Goal: Task Accomplishment & Management: Use online tool/utility

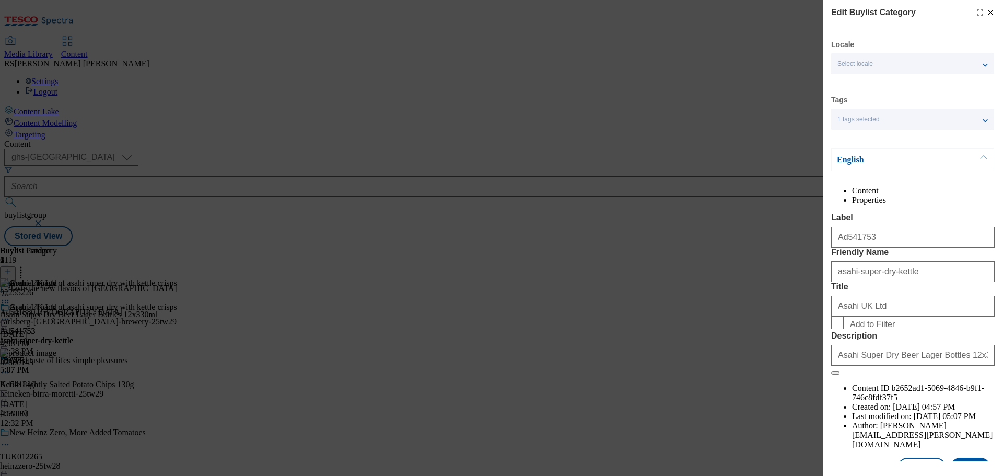
select select "ghs-[GEOGRAPHIC_DATA]"
click at [988, 14] on line "Modal" at bounding box center [990, 12] width 5 height 5
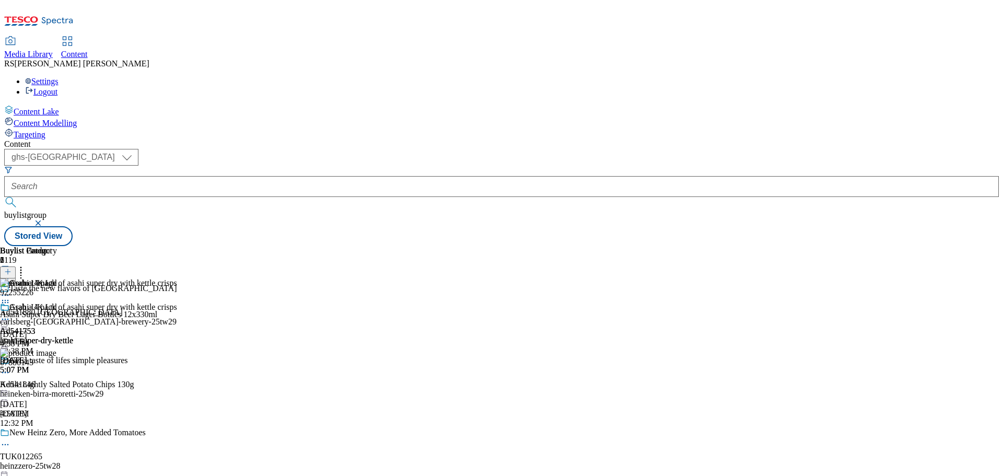
click at [44, 220] on button "button" at bounding box center [39, 223] width 10 height 6
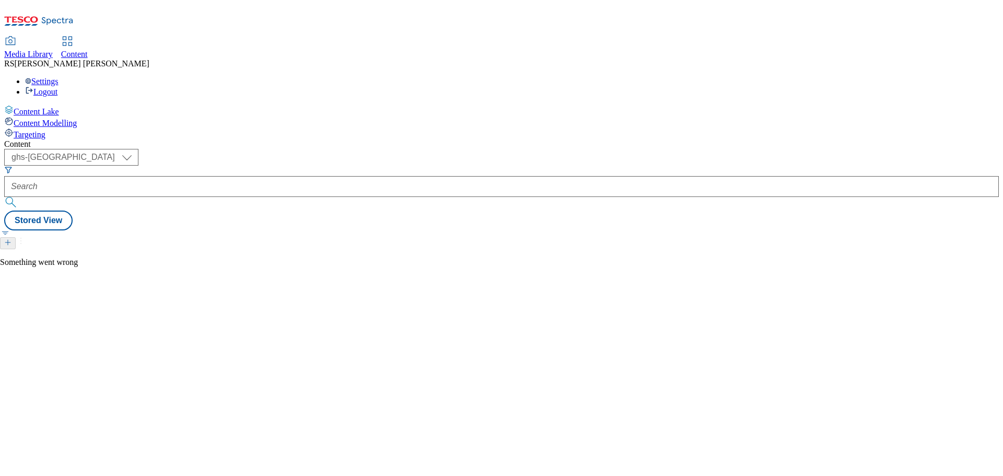
click at [50, 13] on icon at bounding box center [38, 24] width 69 height 22
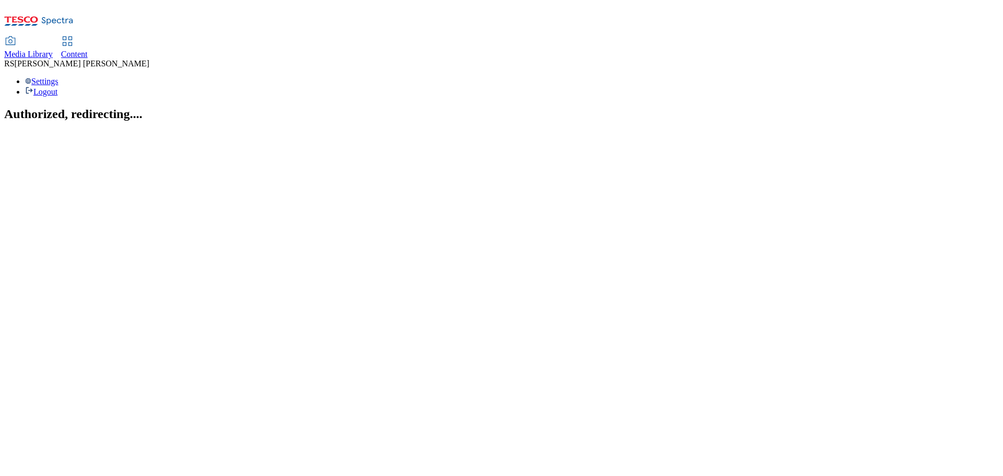
click at [74, 35] on icon at bounding box center [67, 41] width 13 height 13
select select "ghs-[GEOGRAPHIC_DATA]"
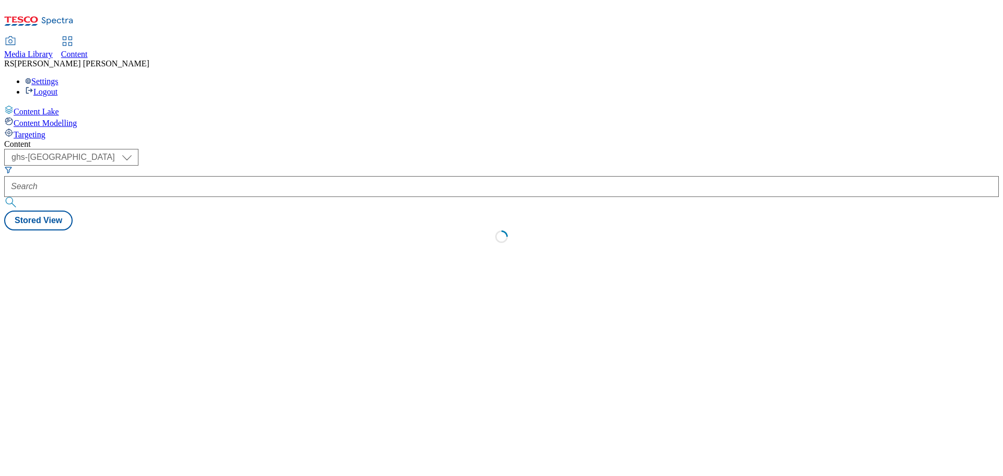
click at [74, 15] on icon at bounding box center [38, 24] width 69 height 22
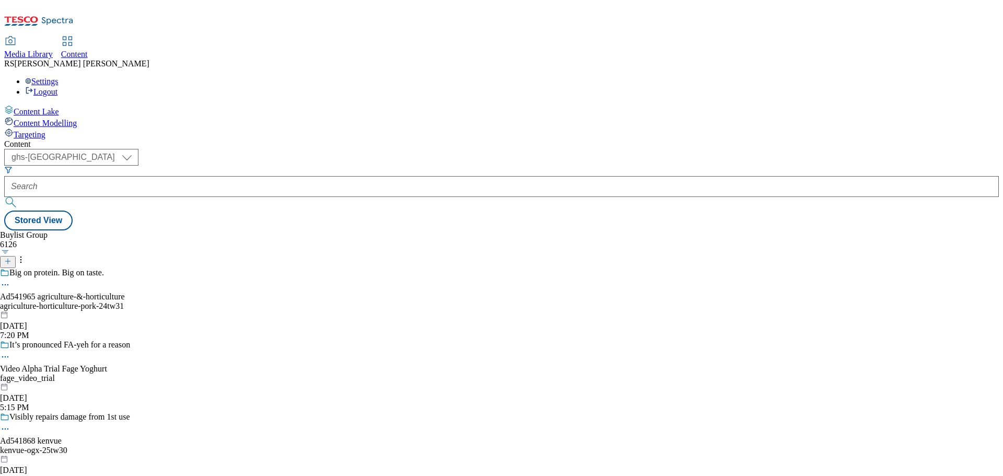
click at [566, 230] on div "Buylist Group 6126 Big on protein. Big on taste. Ad541965 agriculture-&-horticu…" at bounding box center [501, 230] width 994 height 0
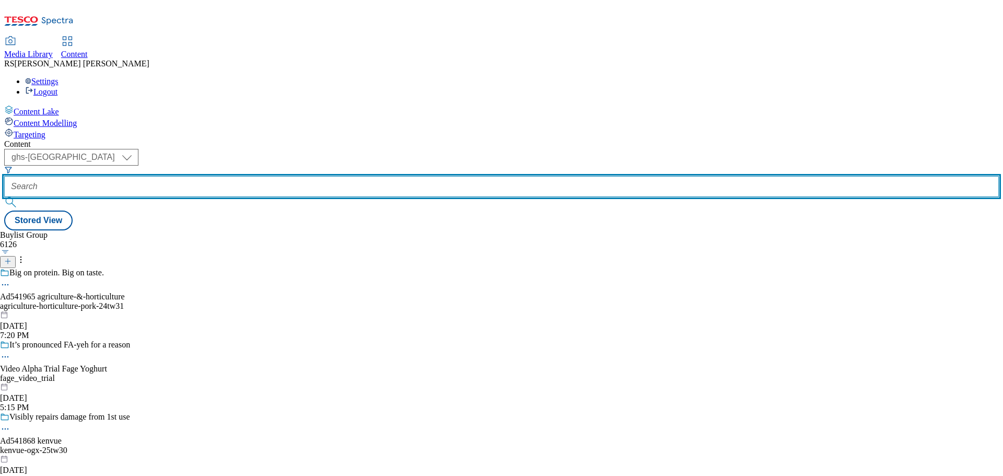
click at [265, 176] on input "text" at bounding box center [501, 186] width 994 height 21
paste input "541863"
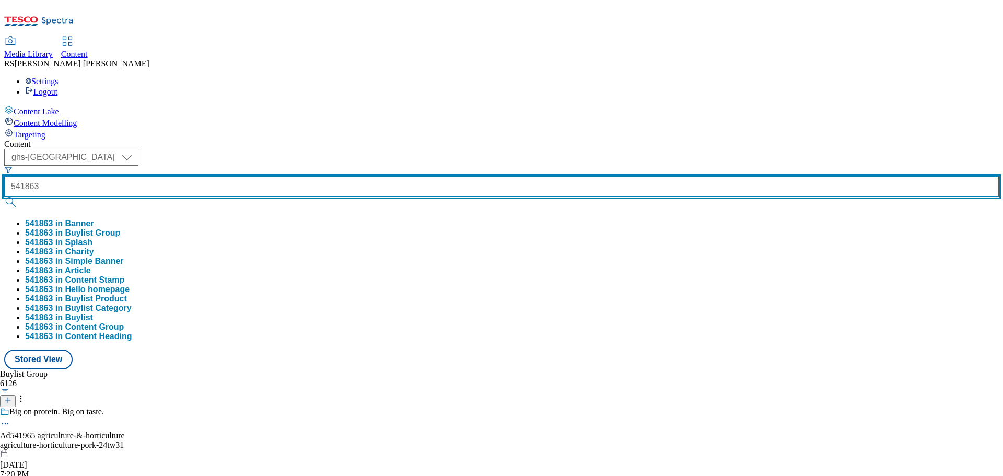
type input "541863"
click at [4, 197] on button "submit" at bounding box center [11, 202] width 15 height 10
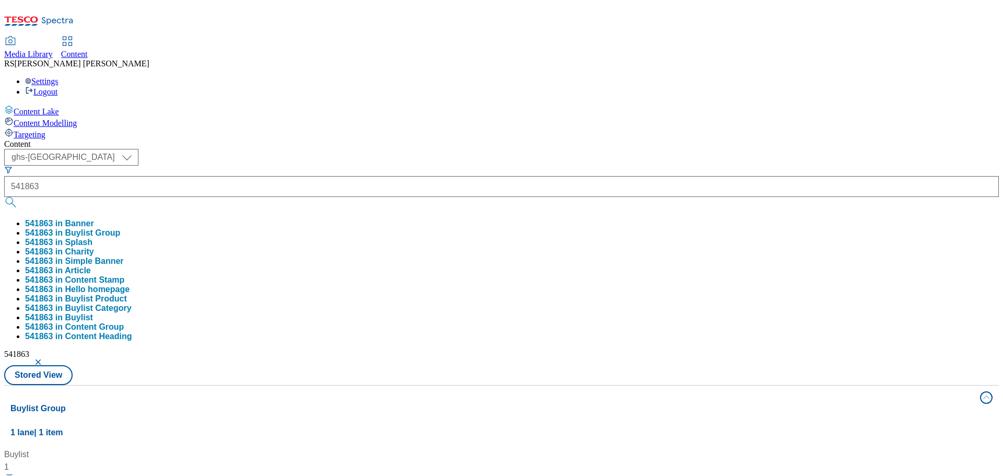
drag, startPoint x: 483, startPoint y: 304, endPoint x: 441, endPoint y: 302, distance: 41.8
click at [483, 448] on div "Buylist 1 Ad541863 / kenvue-sudafed-25tw30 / kenvue-sudafed Aug 29, 2025 2:06 PM" at bounding box center [501, 448] width 982 height 0
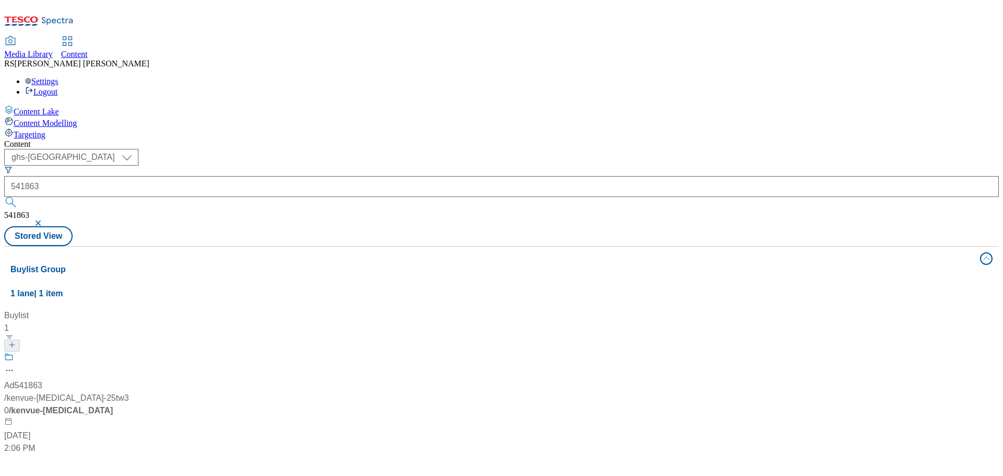
click at [113, 406] on span "/ kenvue-sudafed" at bounding box center [61, 410] width 104 height 9
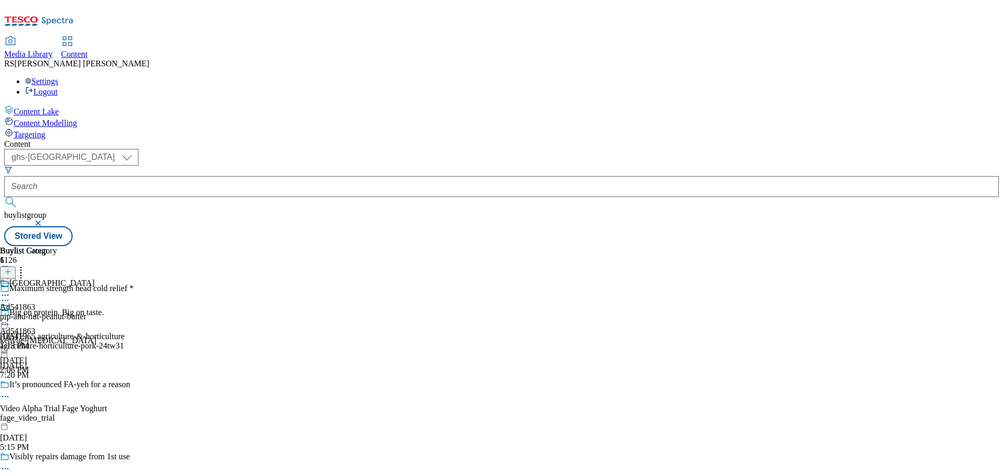
click at [10, 295] on icon at bounding box center [5, 300] width 10 height 10
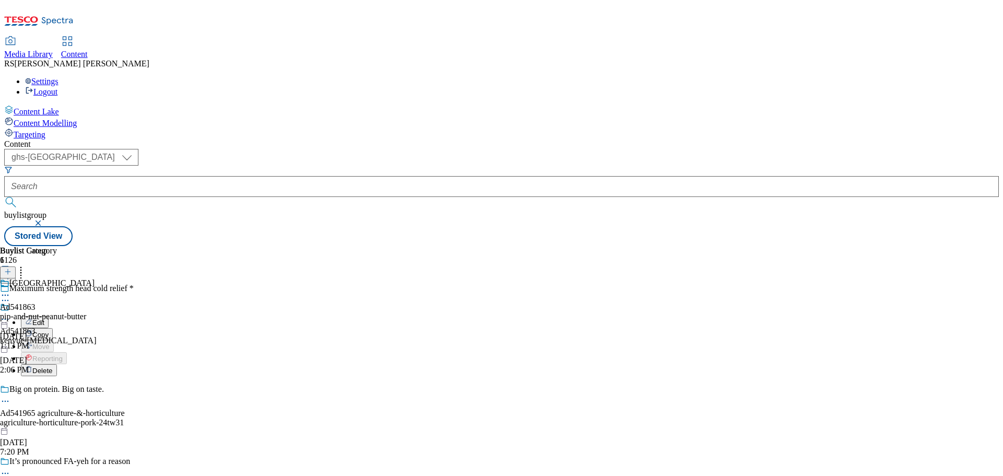
click at [49, 316] on button "Edit" at bounding box center [35, 322] width 28 height 12
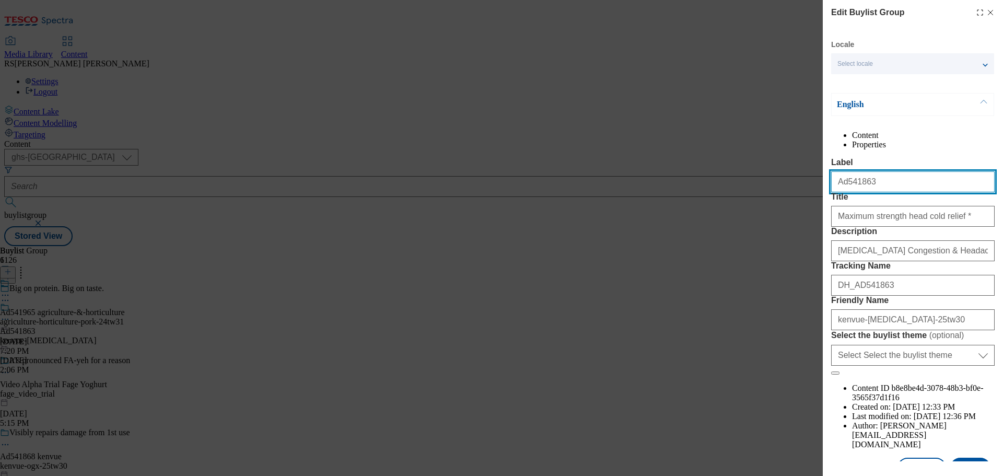
drag, startPoint x: 889, startPoint y: 212, endPoint x: 758, endPoint y: 201, distance: 131.0
click at [758, 201] on div "Edit Buylist Group Locale Select locale English Welsh English Content Propertie…" at bounding box center [501, 238] width 1003 height 476
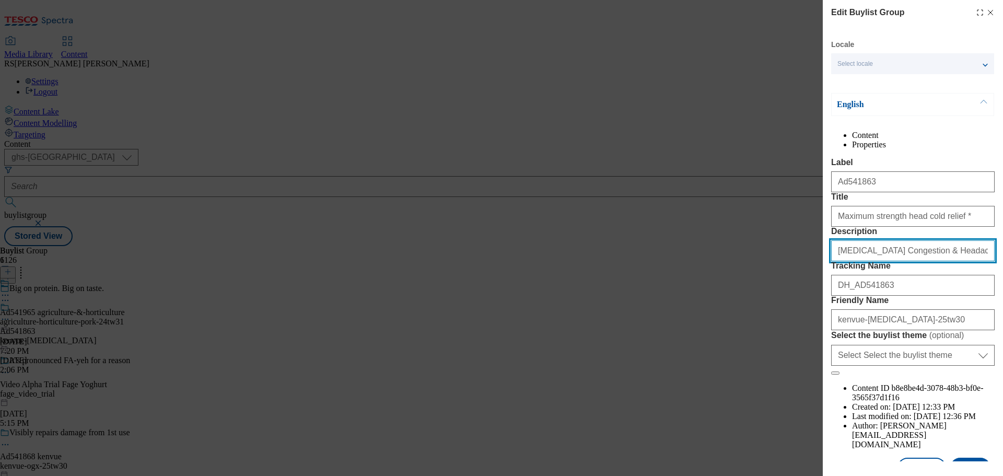
click at [919, 261] on input "Sudafed Congestion & Headache Relief Max Strength Capsules 16 Capsules" at bounding box center [912, 250] width 163 height 21
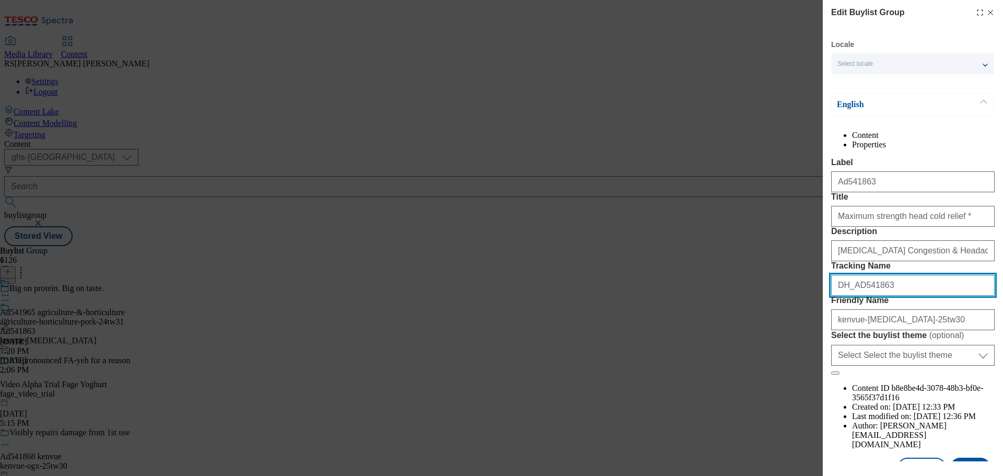
click at [875, 296] on input "DH_AD541863" at bounding box center [912, 285] width 163 height 21
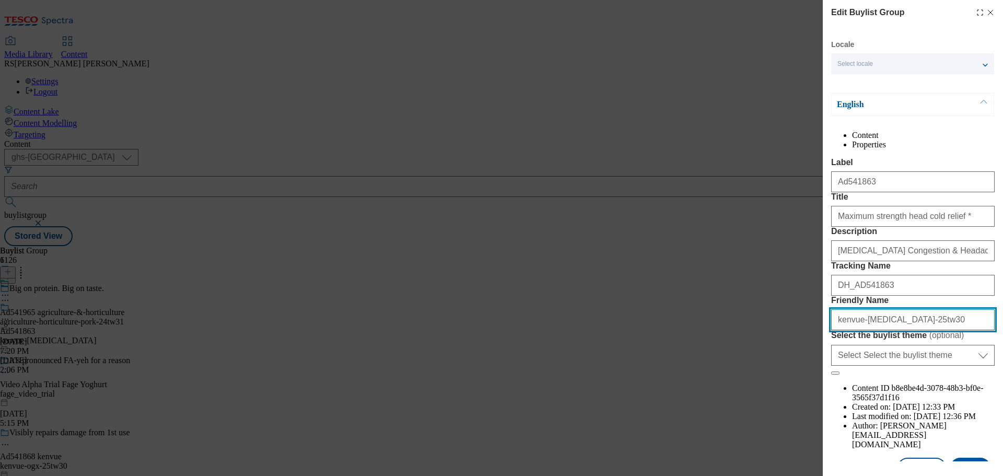
click at [880, 330] on input "kenvue-[MEDICAL_DATA]-25tw30" at bounding box center [912, 319] width 163 height 21
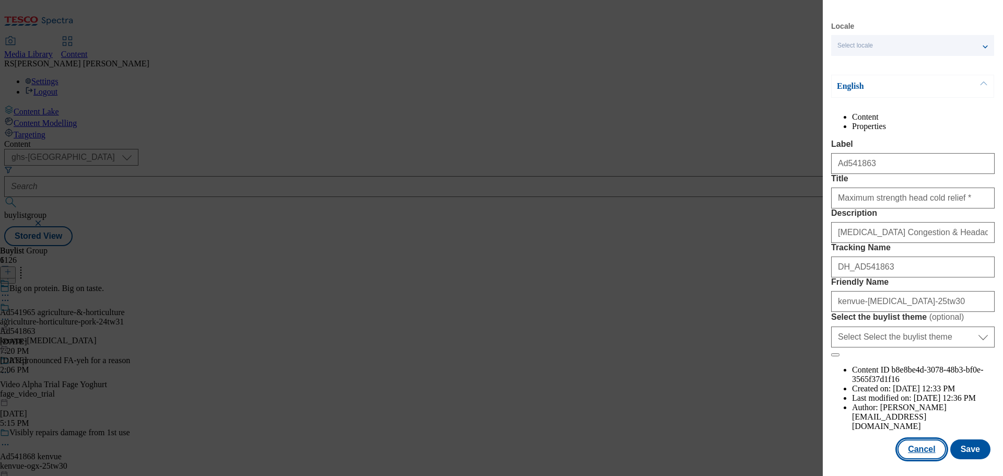
click at [912, 448] on button "Cancel" at bounding box center [921, 449] width 48 height 20
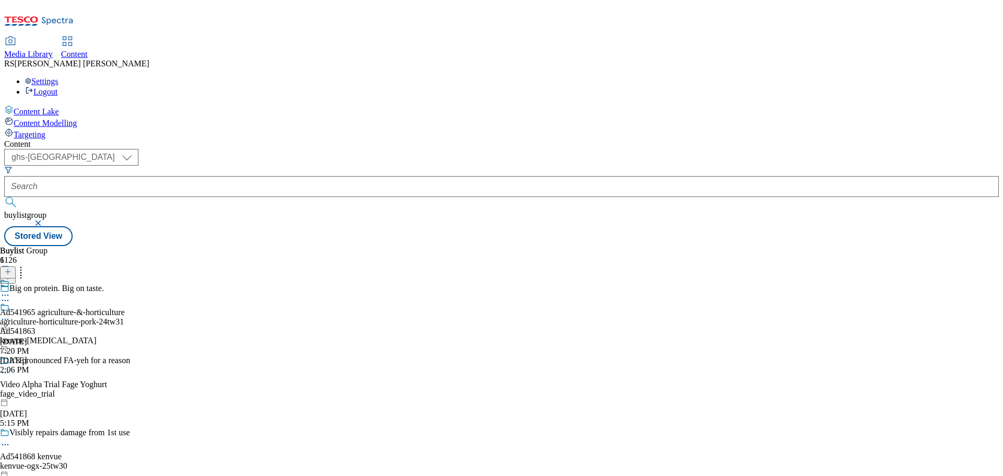
click at [10, 314] on icon at bounding box center [5, 319] width 10 height 10
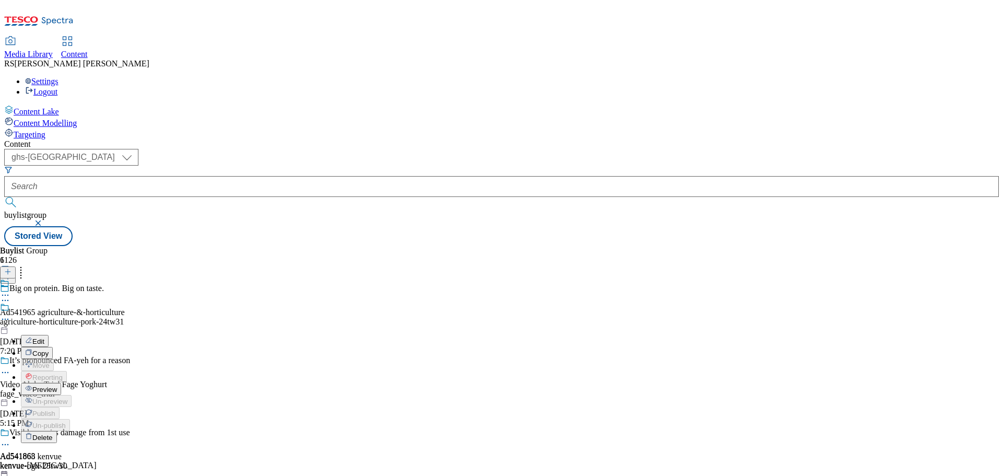
click at [49, 335] on button "Edit" at bounding box center [35, 341] width 28 height 12
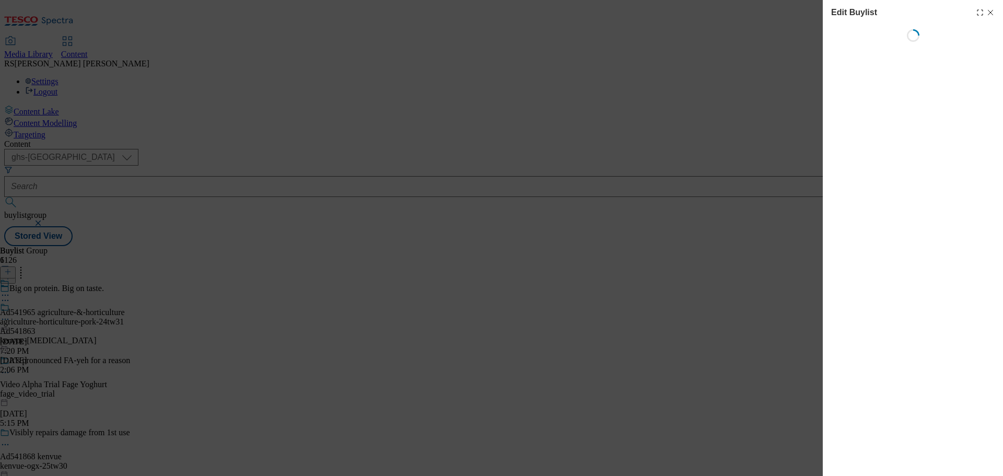
select select "tactical"
select select "supplier funded short term 1-3 weeks"
select select "dunnhumby"
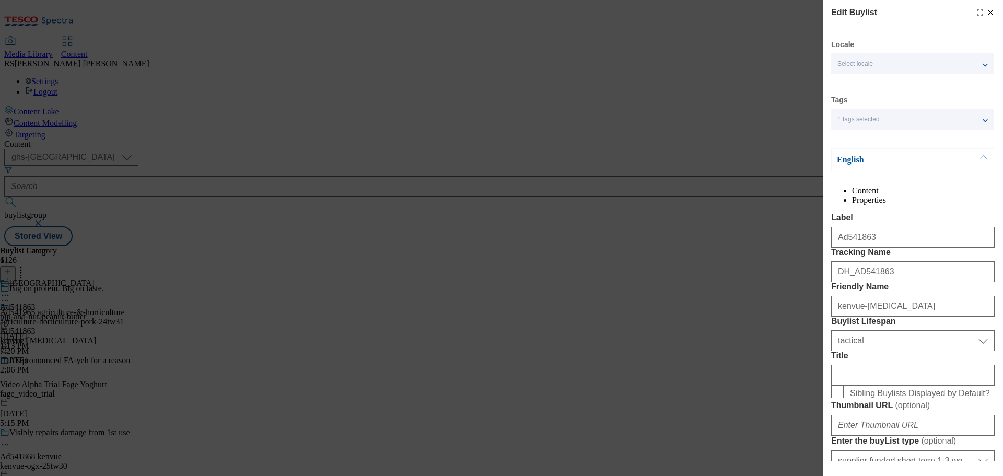
select select "Banner"
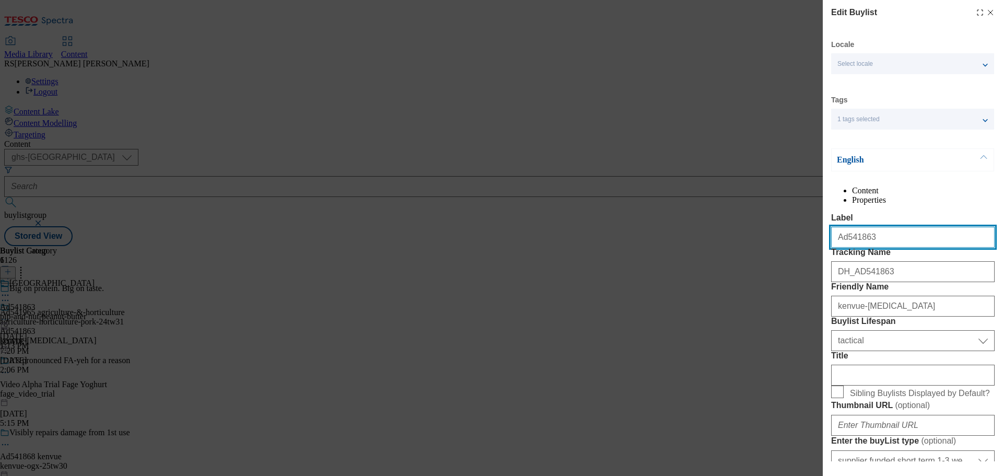
drag, startPoint x: 879, startPoint y: 261, endPoint x: 754, endPoint y: 260, distance: 124.8
click at [754, 260] on div "Edit Buylist Locale Select locale English Welsh Tags 1 tags selected fnf market…" at bounding box center [501, 238] width 1003 height 476
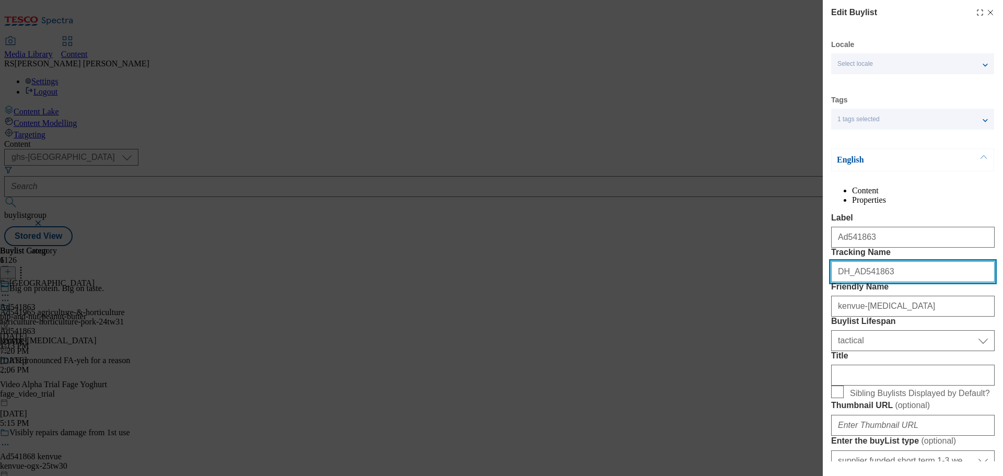
drag, startPoint x: 903, startPoint y: 316, endPoint x: 812, endPoint y: 309, distance: 91.7
click at [812, 309] on div "Edit Buylist Locale Select locale English Welsh Tags 1 tags selected fnf market…" at bounding box center [501, 238] width 1003 height 476
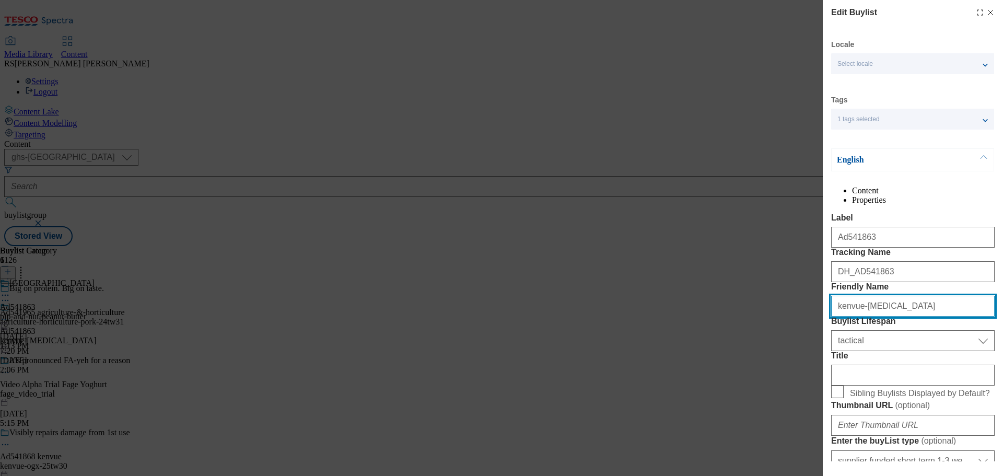
drag, startPoint x: 888, startPoint y: 368, endPoint x: 799, endPoint y: 363, distance: 88.9
click at [799, 363] on div "Edit Buylist Locale Select locale English Welsh Tags 1 tags selected fnf market…" at bounding box center [501, 238] width 1003 height 476
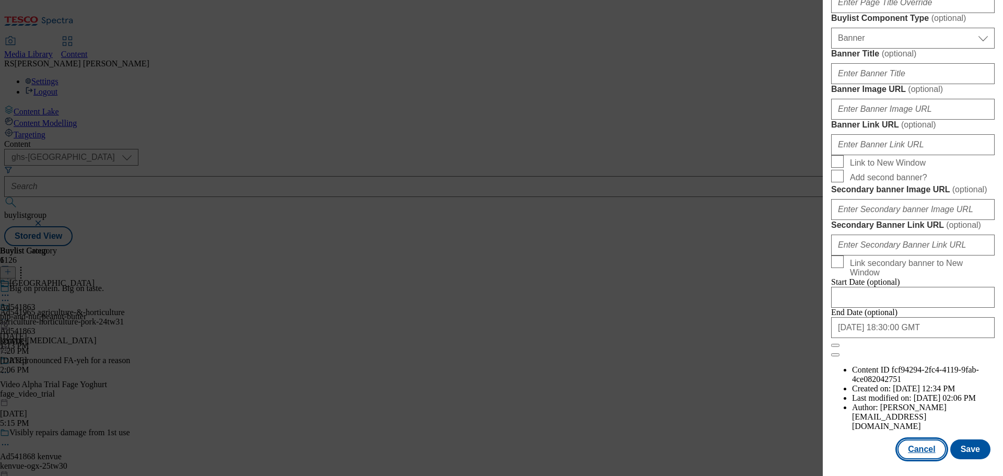
click at [920, 451] on button "Cancel" at bounding box center [921, 449] width 48 height 20
select select "tactical"
select select "supplier funded short term 1-3 weeks"
select select "dunnhumby"
select select "Banner"
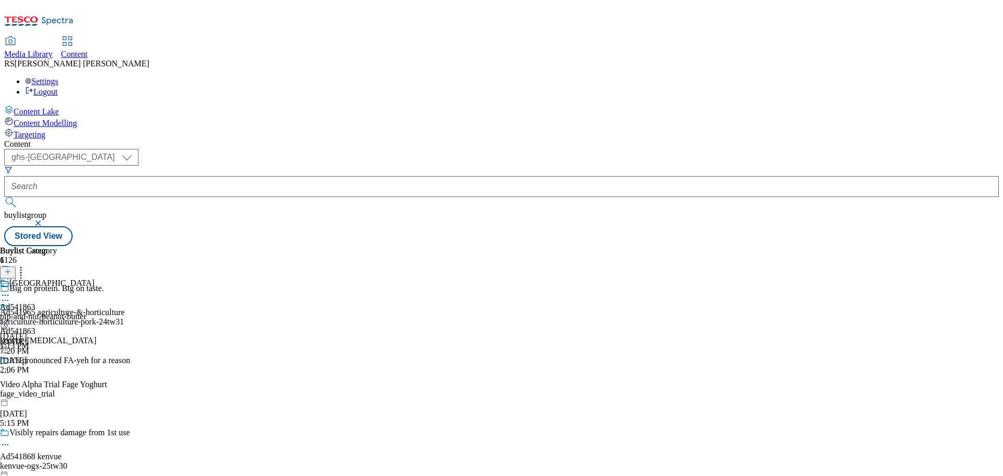
scroll to position [865, 0]
click at [10, 290] on icon at bounding box center [5, 295] width 10 height 10
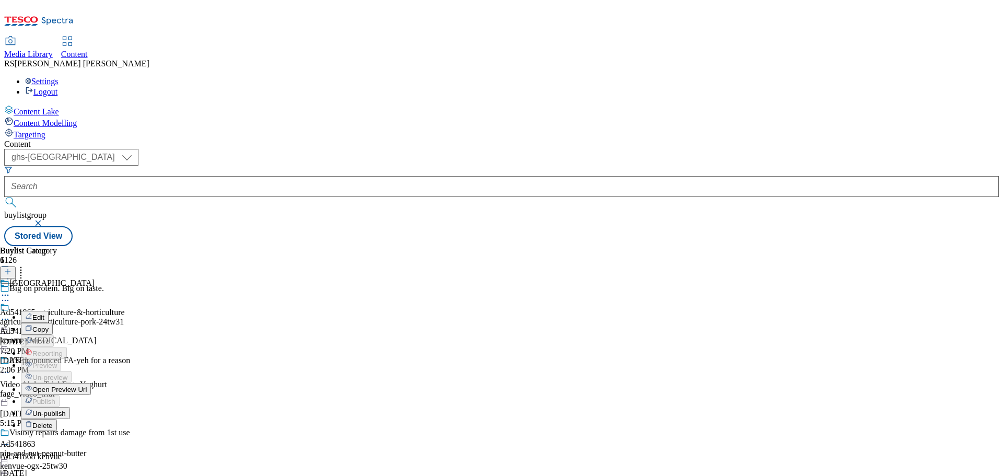
click at [49, 311] on button "Edit" at bounding box center [35, 317] width 28 height 12
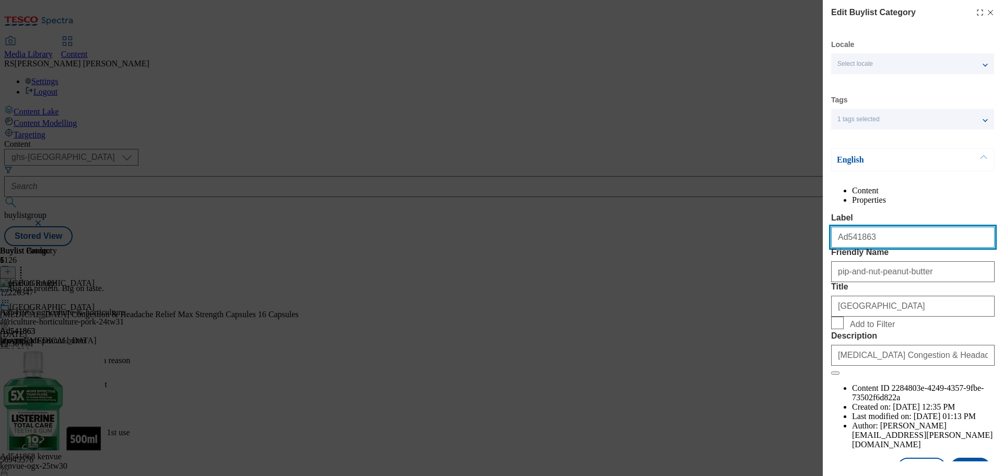
drag, startPoint x: 885, startPoint y: 267, endPoint x: 821, endPoint y: 268, distance: 64.3
click at [822, 267] on div "Edit Buylist Category Locale Select locale English Welsh Tags 1 tags selected f…" at bounding box center [501, 238] width 1003 height 476
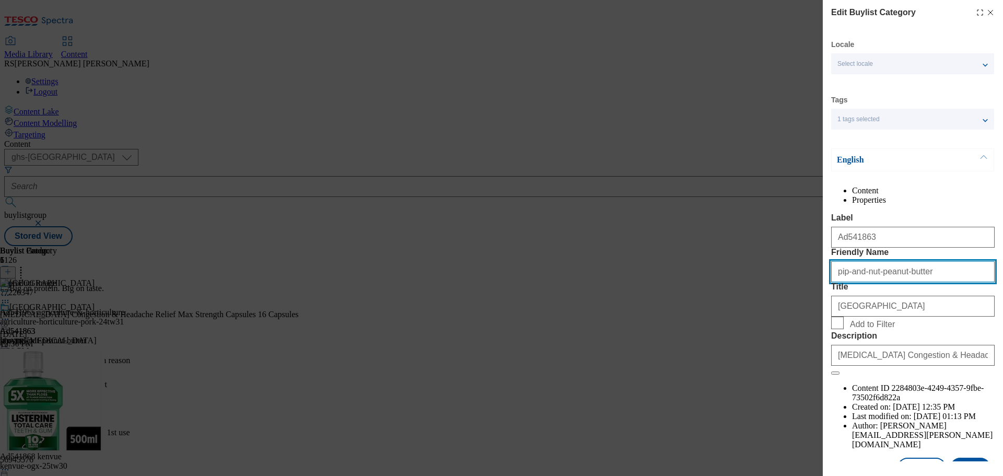
click at [932, 282] on input "pip-and-nut-peanut-butter" at bounding box center [912, 271] width 163 height 21
drag, startPoint x: 935, startPoint y: 311, endPoint x: 782, endPoint y: 310, distance: 153.0
click at [782, 310] on div "Edit Buylist Category Locale Select locale English Welsh Tags 1 tags selected f…" at bounding box center [501, 238] width 1003 height 476
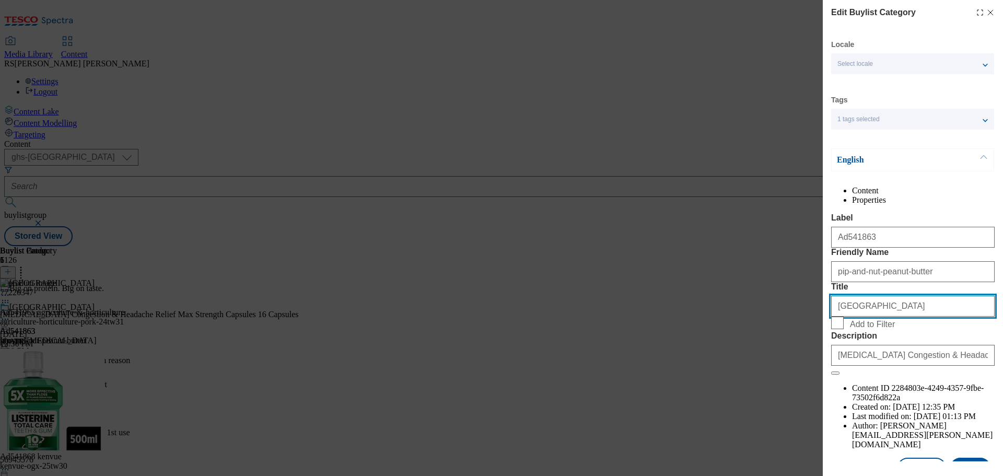
drag, startPoint x: 888, startPoint y: 363, endPoint x: 798, endPoint y: 364, distance: 90.9
click at [798, 364] on div "Edit Buylist Category Locale Select locale English Welsh Tags 1 tags selected f…" at bounding box center [501, 238] width 1003 height 476
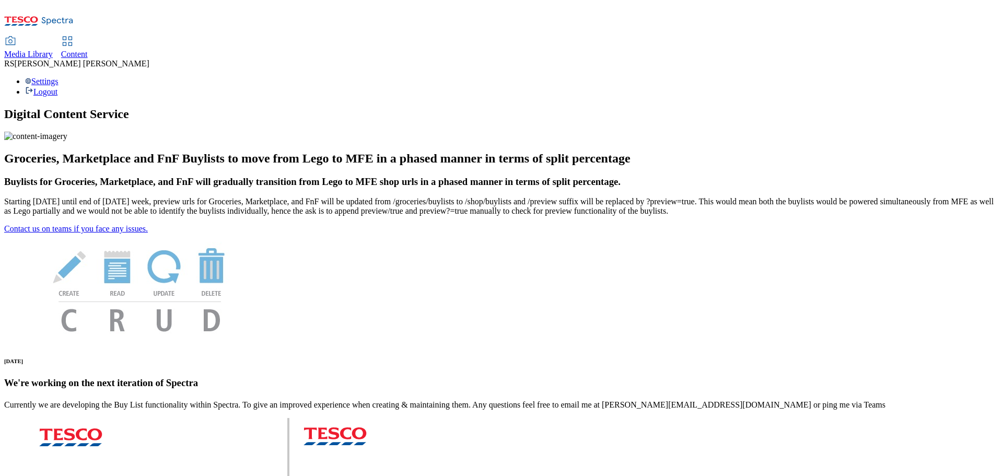
click at [88, 50] on span "Content" at bounding box center [74, 54] width 27 height 9
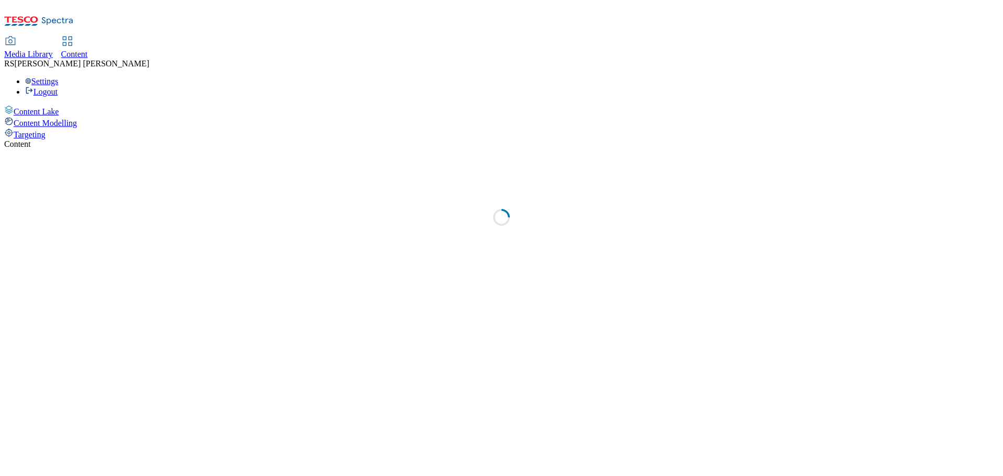
select select "ghs-[GEOGRAPHIC_DATA]"
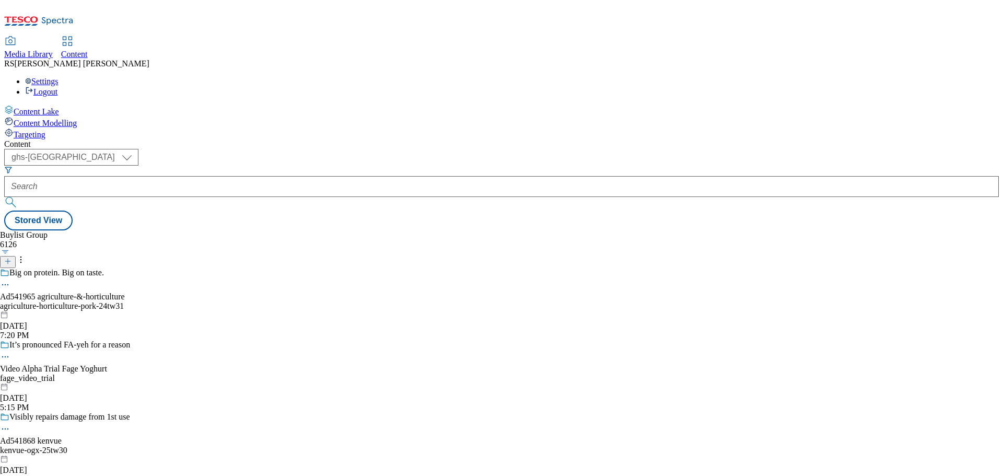
click at [11, 257] on icon at bounding box center [7, 260] width 7 height 7
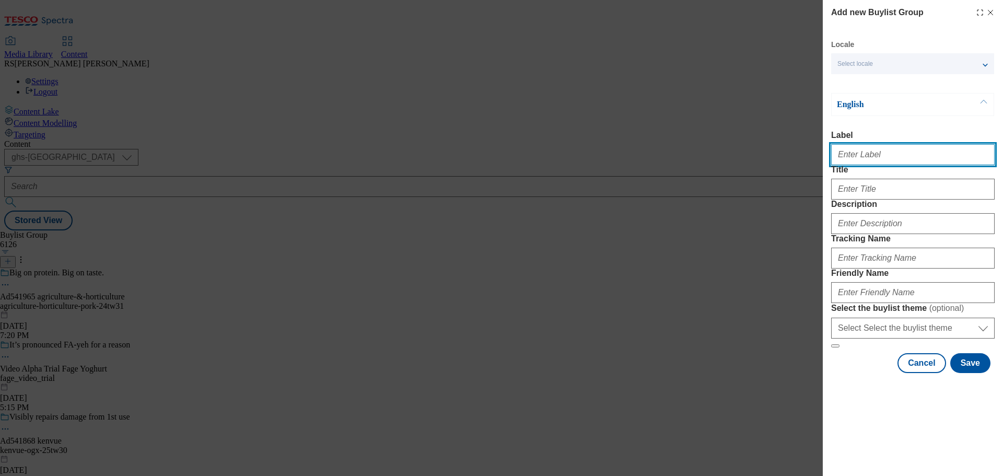
click at [839, 161] on input "Label" at bounding box center [912, 154] width 163 height 21
paste input "Ad541863"
type input "Ad541863"
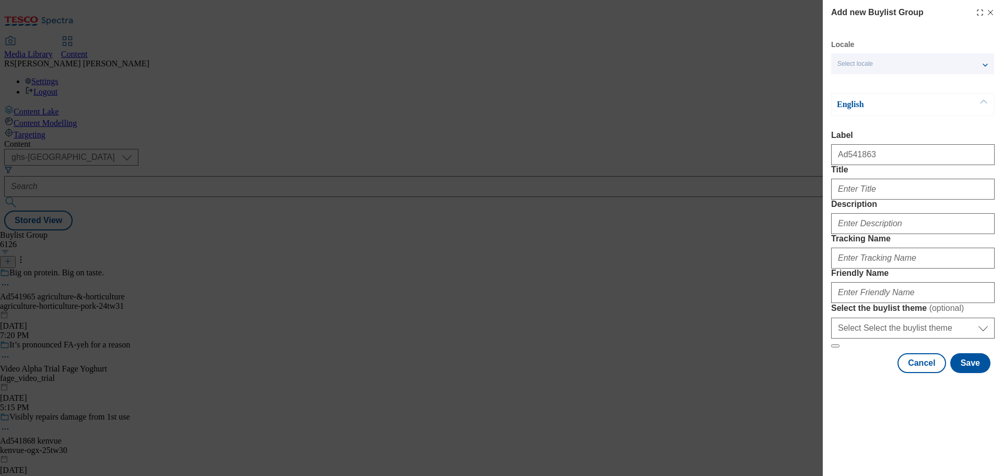
click at [880, 200] on div "Modal" at bounding box center [912, 186] width 163 height 25
click at [874, 200] on input "Title" at bounding box center [912, 189] width 163 height 21
click at [866, 234] on input "Description" at bounding box center [912, 223] width 163 height 21
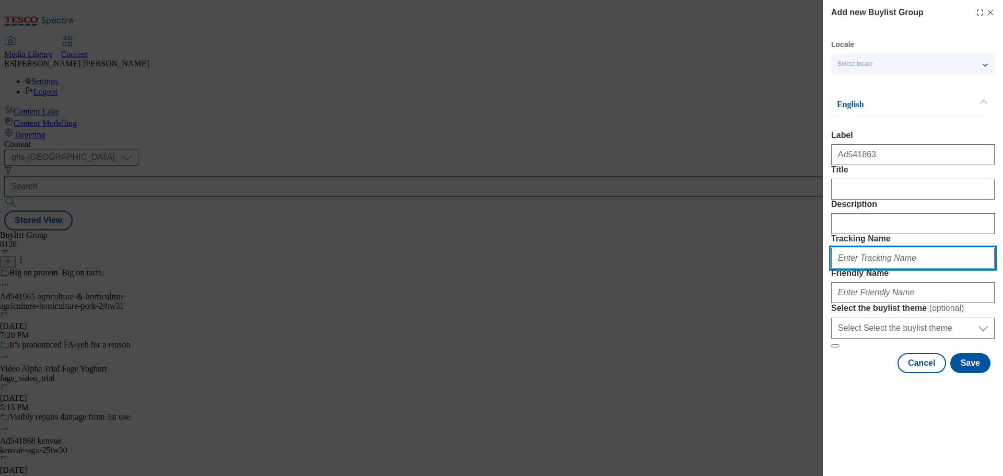
click at [869, 268] on input "Tracking Name" at bounding box center [912, 258] width 163 height 21
paste input "DH_AD541863"
type input "DH_AD541863"
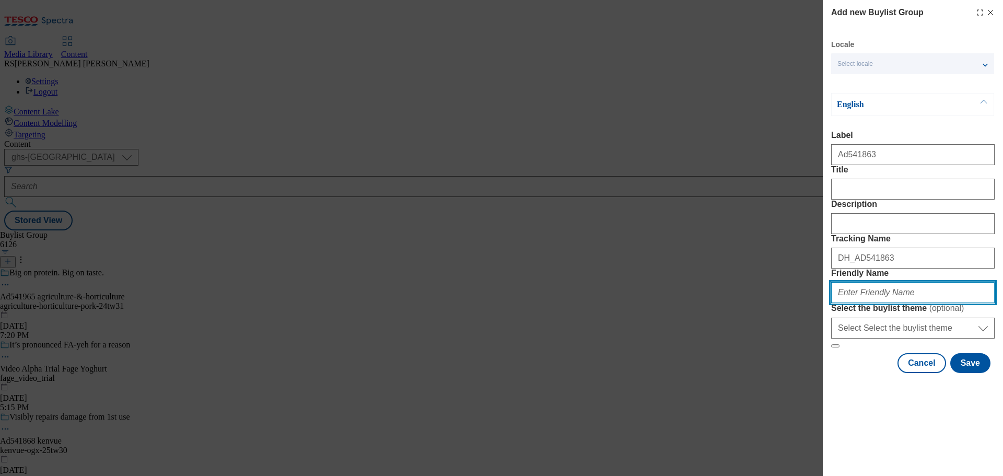
click at [873, 303] on input "Friendly Name" at bounding box center [912, 292] width 163 height 21
paste input "kenvue-[MEDICAL_DATA]-25tw30"
type input "kenvue-[MEDICAL_DATA]-25tw30"
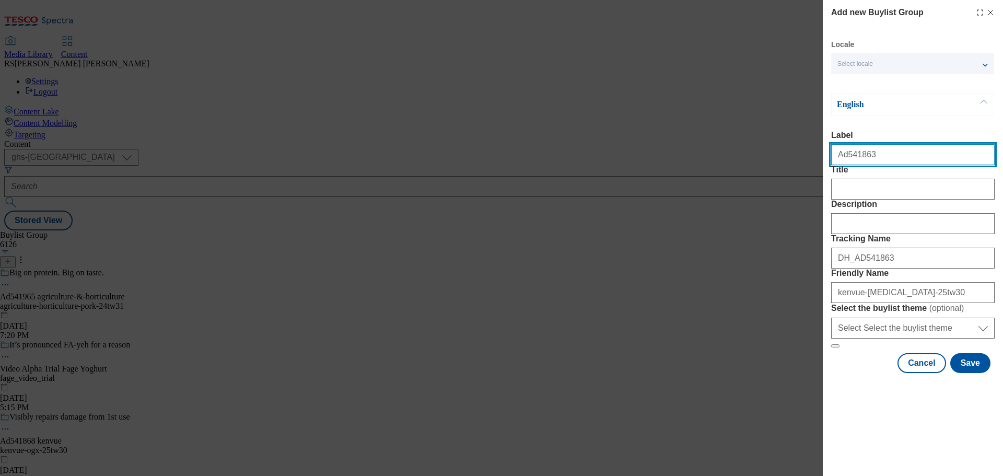
drag, startPoint x: 885, startPoint y: 159, endPoint x: 845, endPoint y: 169, distance: 41.4
click at [845, 165] on div "Ad541863" at bounding box center [912, 152] width 163 height 25
paste input "986"
type input "Ad541986"
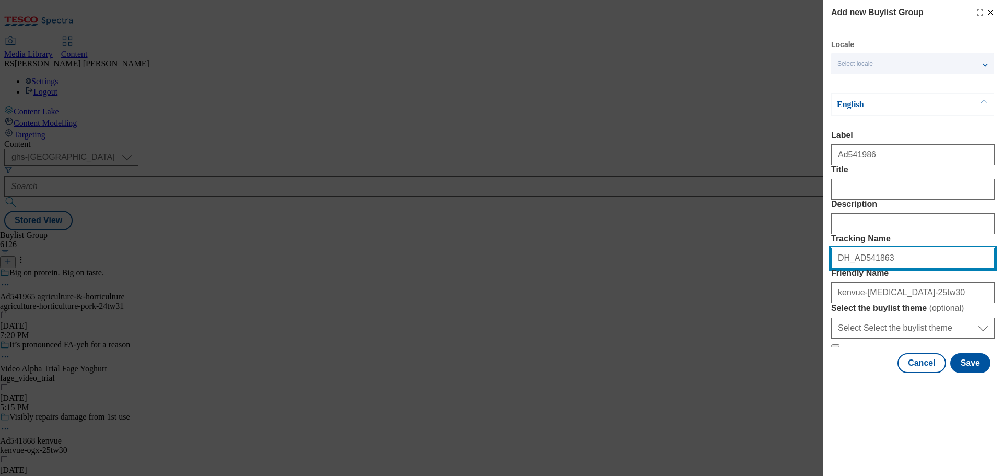
drag, startPoint x: 894, startPoint y: 317, endPoint x: 857, endPoint y: 324, distance: 37.7
click at [857, 268] on input "DH_AD541863" at bounding box center [912, 258] width 163 height 21
paste input "986"
type input "DH_AD541986"
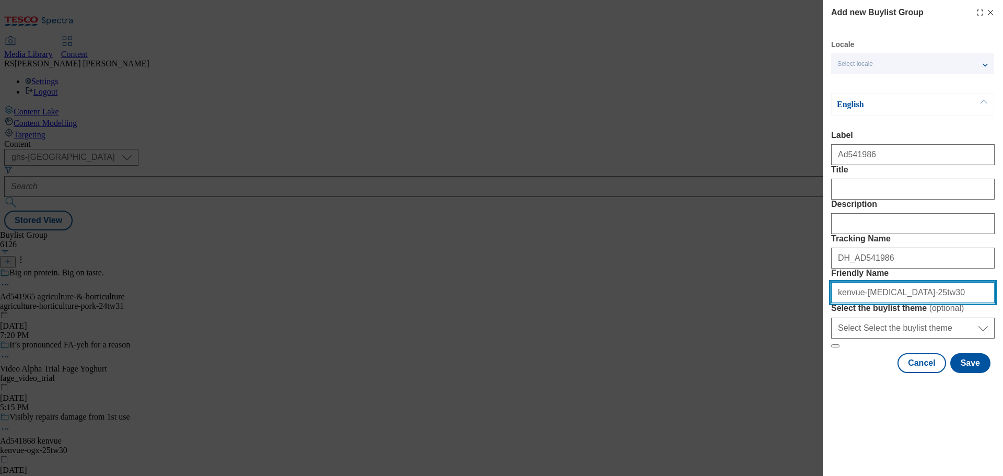
drag, startPoint x: 857, startPoint y: 366, endPoint x: 824, endPoint y: 368, distance: 33.0
click at [824, 368] on div "Add new Buylist Group Locale Select locale English Welsh English Label Ad541986…" at bounding box center [913, 187] width 180 height 375
paste input "Haleon"
click at [859, 303] on input "haleon-[MEDICAL_DATA]-25tw30" at bounding box center [912, 292] width 163 height 21
click at [882, 303] on input "haleon-[MEDICAL_DATA]-25tw30" at bounding box center [912, 292] width 163 height 21
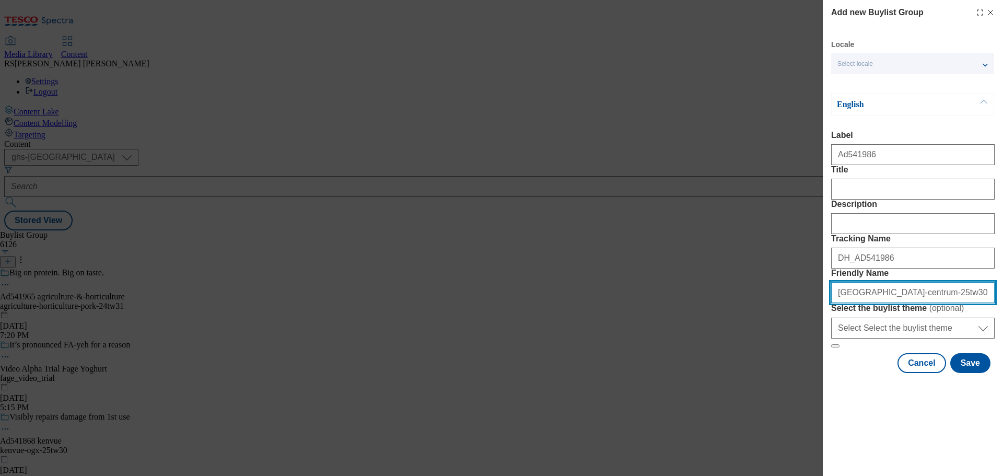
click at [919, 303] on input "[GEOGRAPHIC_DATA]-centrum-25tw30" at bounding box center [912, 292] width 163 height 21
type input "haleon-centrum-25tw33"
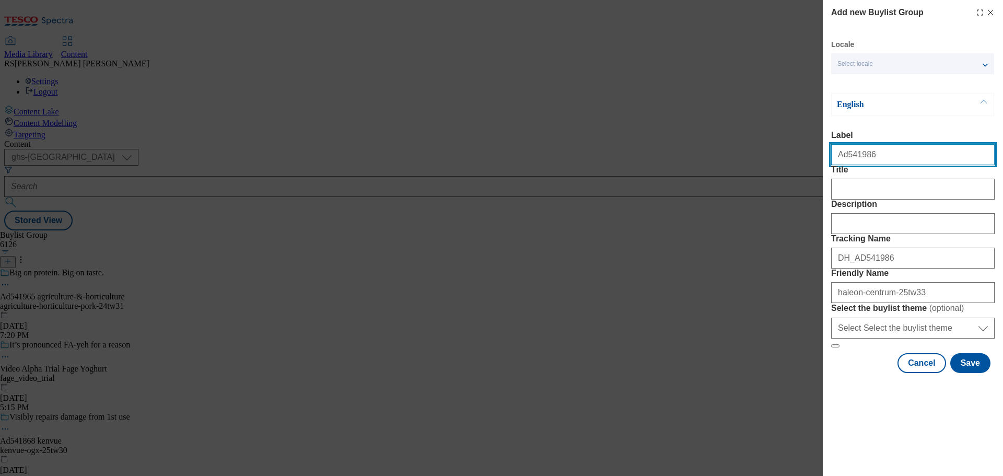
drag, startPoint x: 878, startPoint y: 157, endPoint x: 845, endPoint y: 166, distance: 34.2
click at [845, 165] on input "Ad541986" at bounding box center [912, 154] width 163 height 21
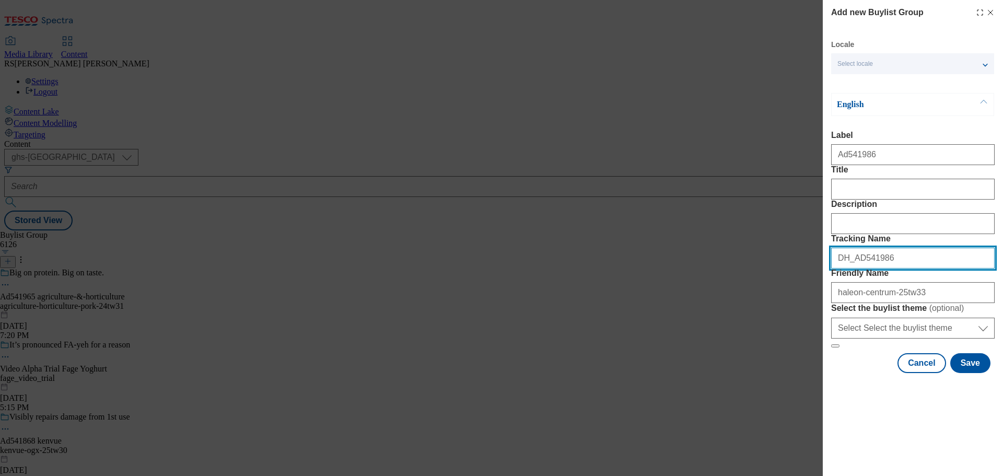
drag, startPoint x: 888, startPoint y: 320, endPoint x: 856, endPoint y: 327, distance: 33.1
click at [856, 268] on div "DH_AD541986" at bounding box center [912, 255] width 163 height 25
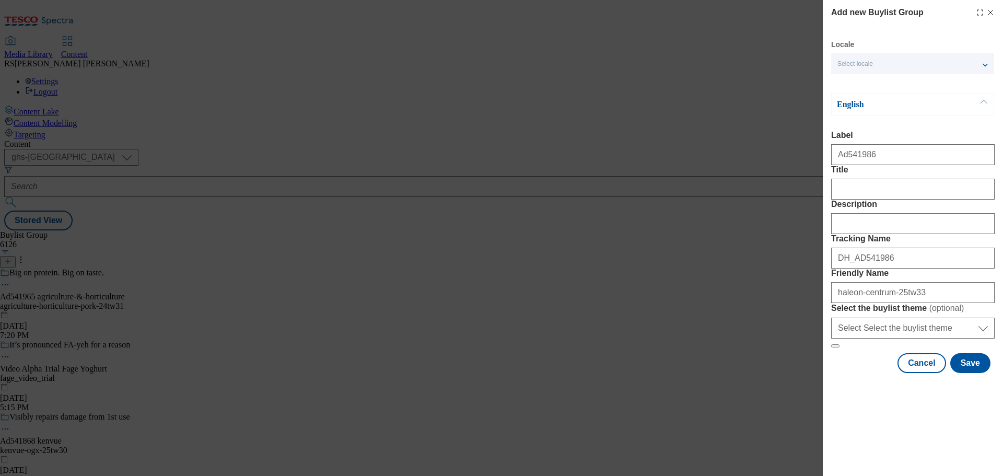
drag, startPoint x: 854, startPoint y: 249, endPoint x: 857, endPoint y: 254, distance: 5.8
click at [854, 234] on div "Modal" at bounding box center [912, 221] width 163 height 25
click at [863, 234] on input "Description" at bounding box center [912, 223] width 163 height 21
click at [852, 200] on input "Title" at bounding box center [912, 189] width 163 height 21
paste input "Multivitamin with 6x higher [MEDICAL_DATA]* *vs centrum advance"
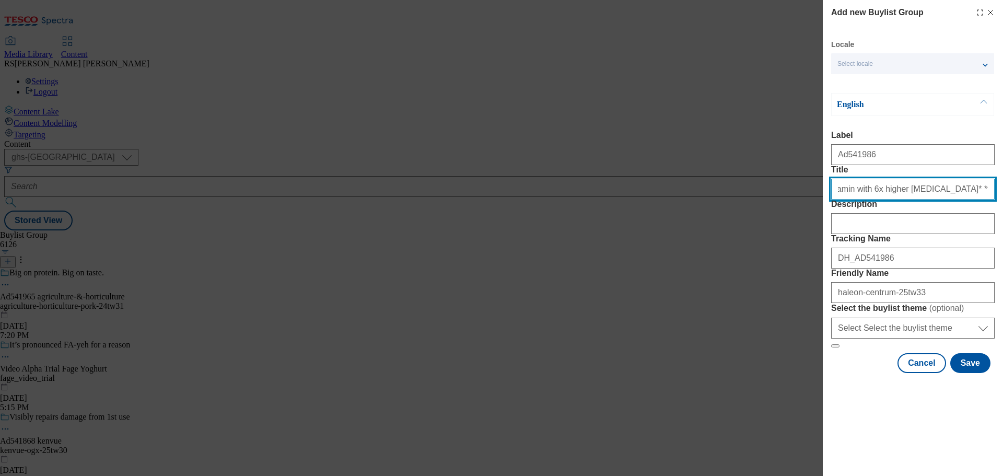
scroll to position [12, 0]
type input "Multivitamin with 6x higher [MEDICAL_DATA]* *vs centrum advance"
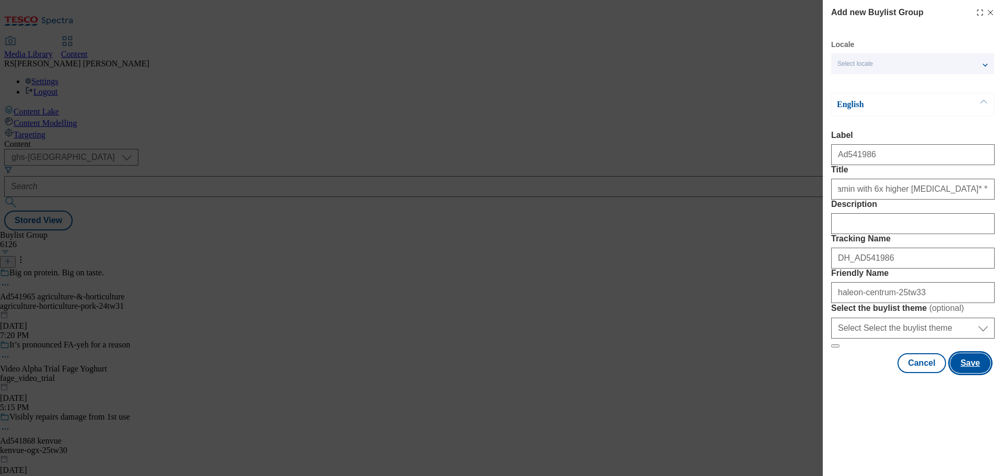
click at [954, 373] on button "Save" at bounding box center [970, 363] width 40 height 20
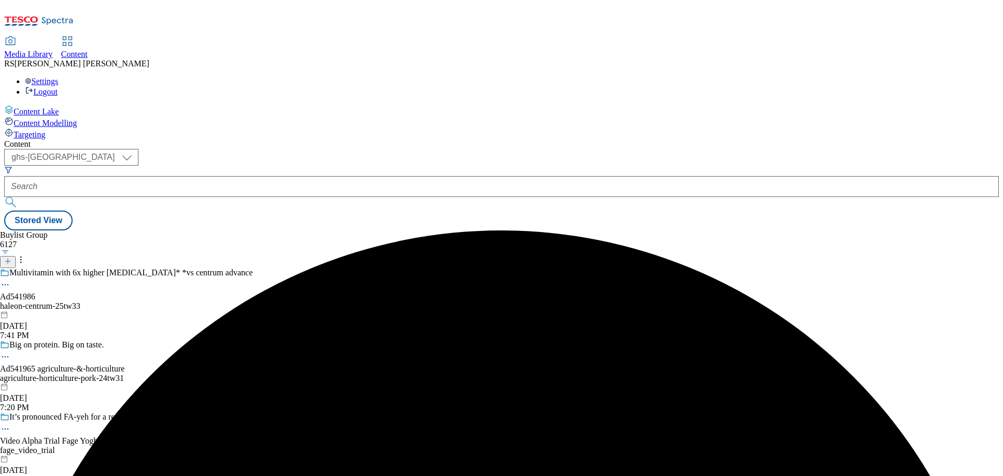
click at [243, 268] on div "Multivitamin with 6x higher [MEDICAL_DATA]* *vs centrum advance Ad541986 [GEOGR…" at bounding box center [126, 304] width 253 height 72
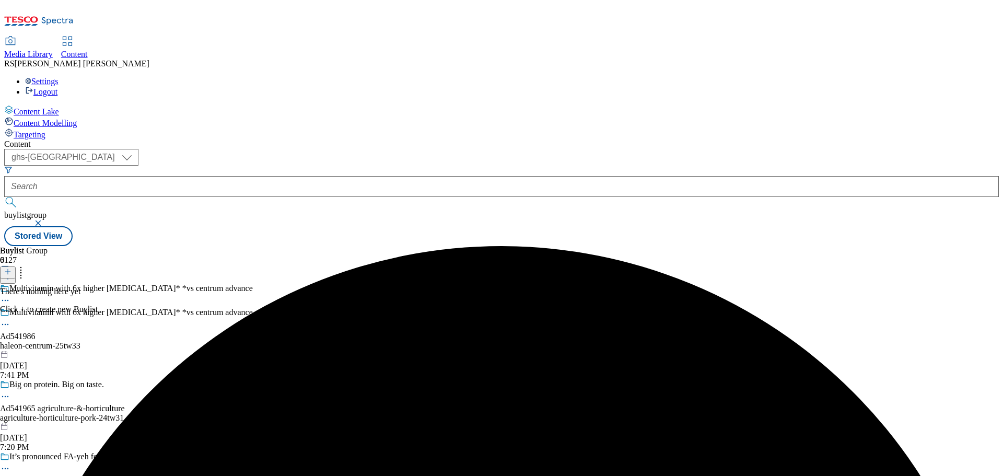
click at [11, 268] on icon at bounding box center [7, 271] width 7 height 7
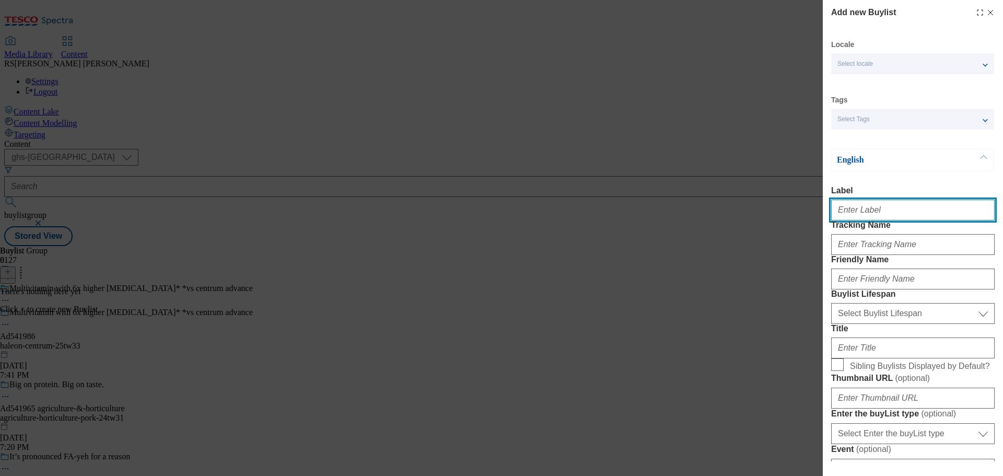
click at [876, 220] on input "Label" at bounding box center [912, 210] width 163 height 21
paste input "Ad541863"
type input "Ad541863"
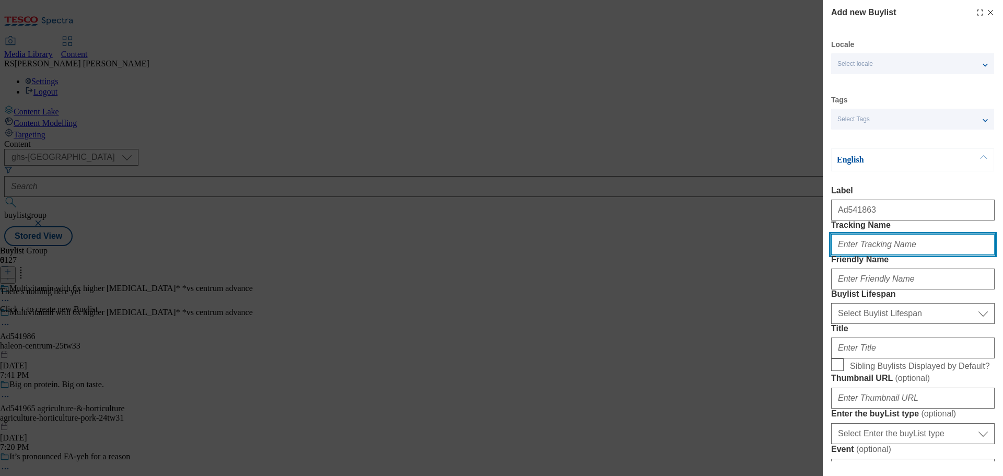
click at [874, 255] on input "Tracking Name" at bounding box center [912, 244] width 163 height 21
paste input "DH_AD541863"
type input "DH_AD541863"
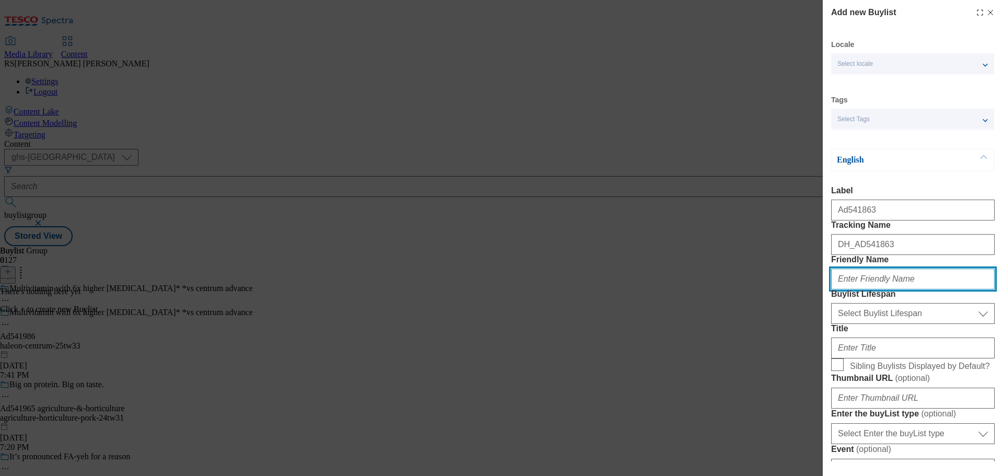
click at [856, 289] on input "Friendly Name" at bounding box center [912, 278] width 163 height 21
paste input "kenvue-[MEDICAL_DATA]"
type input "kenvue-[MEDICAL_DATA]"
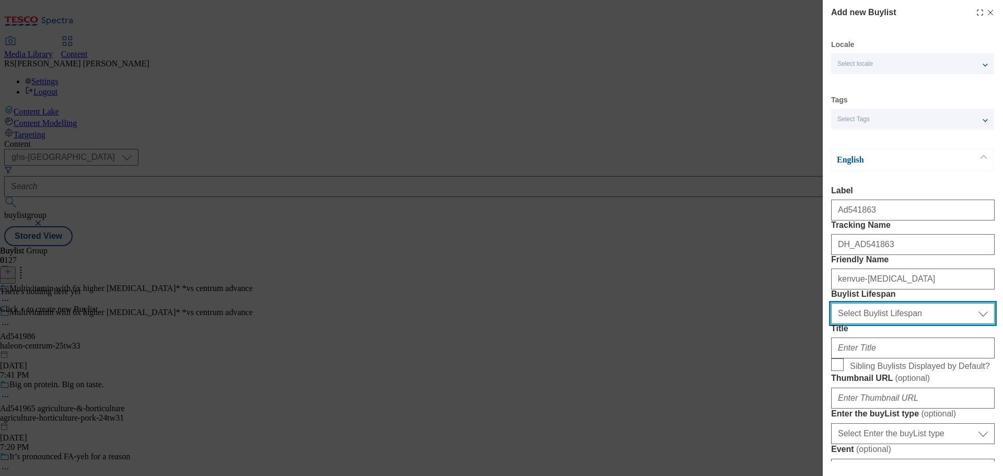
click at [891, 324] on select "Select Buylist Lifespan evergreen seasonal tactical" at bounding box center [912, 313] width 163 height 21
select select "tactical"
click at [831, 324] on select "Select Buylist Lifespan evergreen seasonal tactical" at bounding box center [912, 313] width 163 height 21
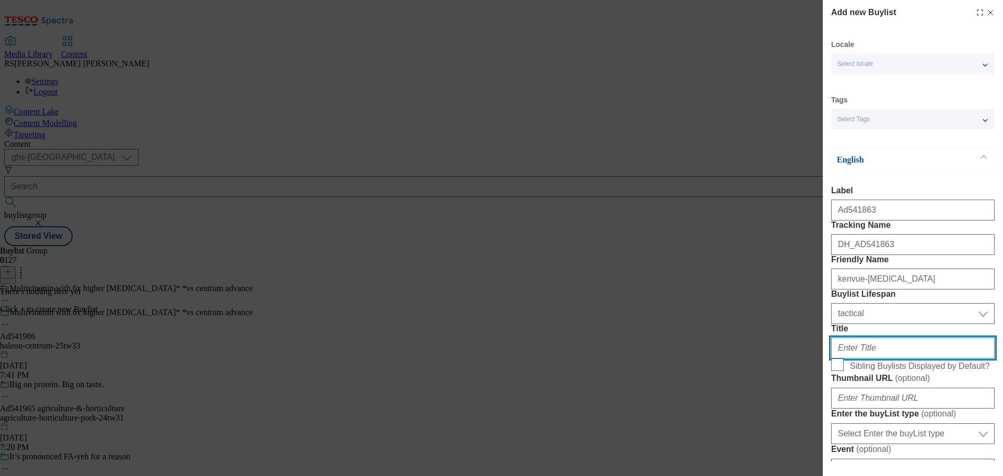
click at [866, 358] on input "Title" at bounding box center [912, 347] width 163 height 21
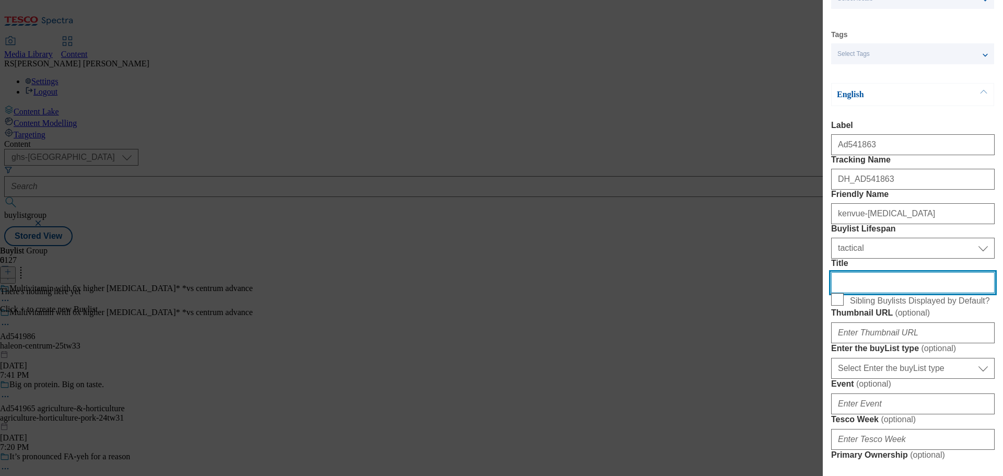
scroll to position [157, 0]
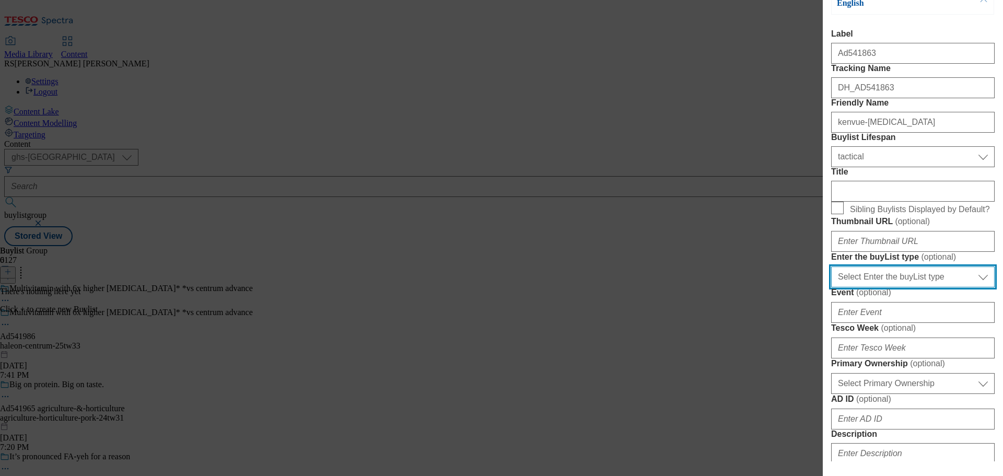
click at [922, 287] on select "Select Enter the buyList type event supplier funded long term >4 weeks supplier…" at bounding box center [912, 276] width 163 height 21
select select "supplier funded short term 1-3 weeks"
click at [831, 287] on select "Select Enter the buyList type event supplier funded long term >4 weeks supplier…" at bounding box center [912, 276] width 163 height 21
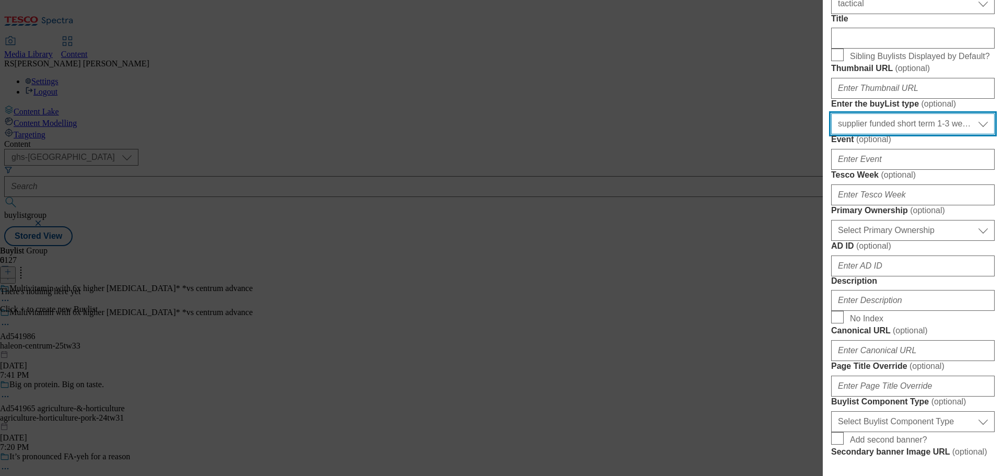
scroll to position [313, 0]
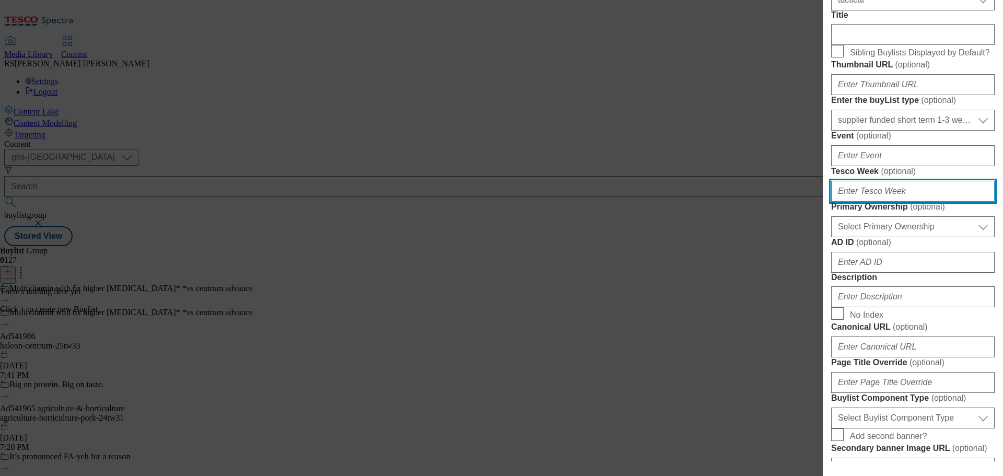
click at [877, 202] on input "Tesco Week ( optional )" at bounding box center [912, 191] width 163 height 21
type input "33"
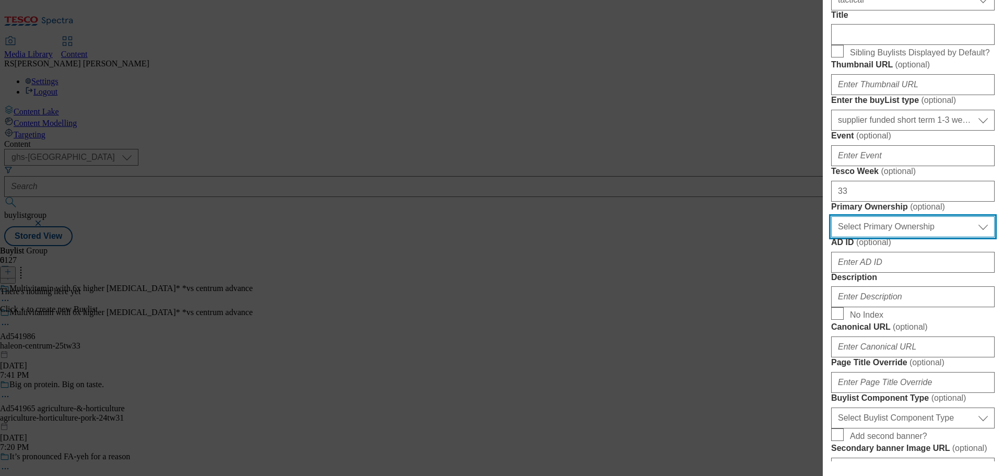
click at [865, 237] on select "Select Primary Ownership [PERSON_NAME]" at bounding box center [912, 226] width 163 height 21
select select "dunnhumby"
click at [831, 237] on select "Select Primary Ownership [PERSON_NAME]" at bounding box center [912, 226] width 163 height 21
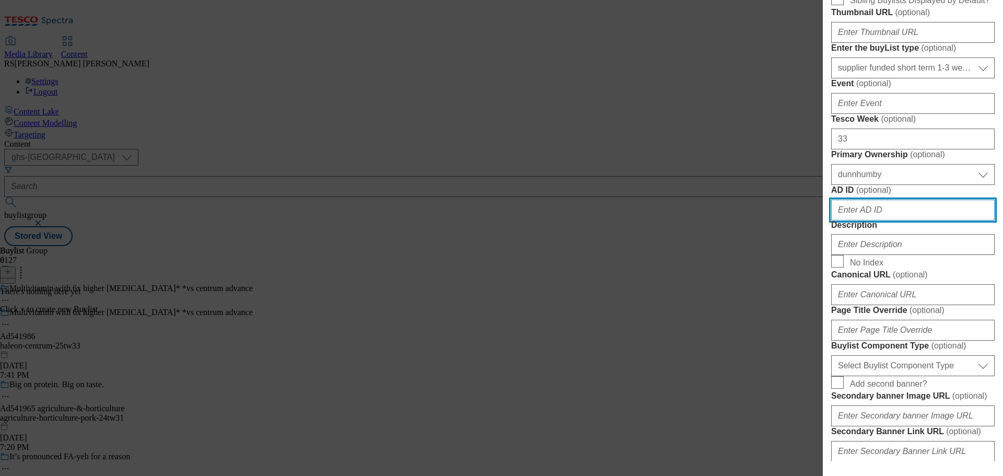
click at [905, 220] on input "AD ID ( optional )" at bounding box center [912, 210] width 163 height 21
click at [859, 220] on input "AD ID ( optional )" at bounding box center [912, 210] width 163 height 21
paste input "541986"
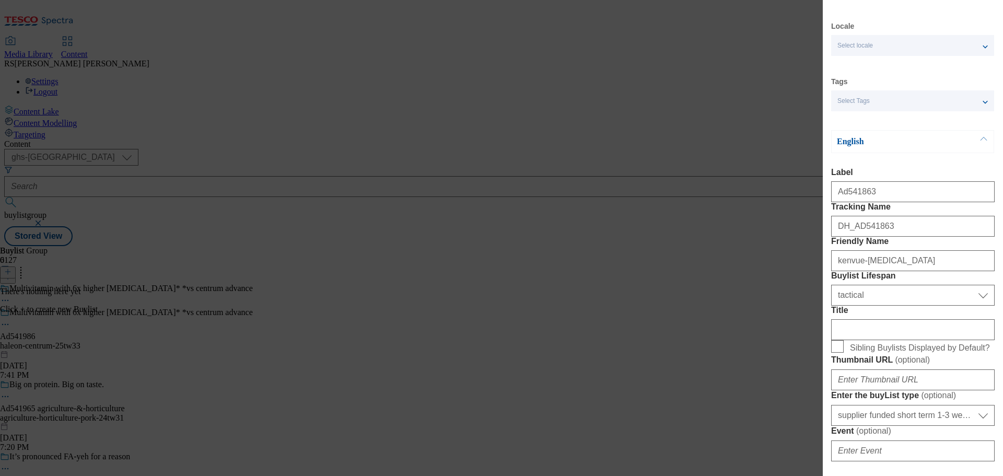
scroll to position [0, 0]
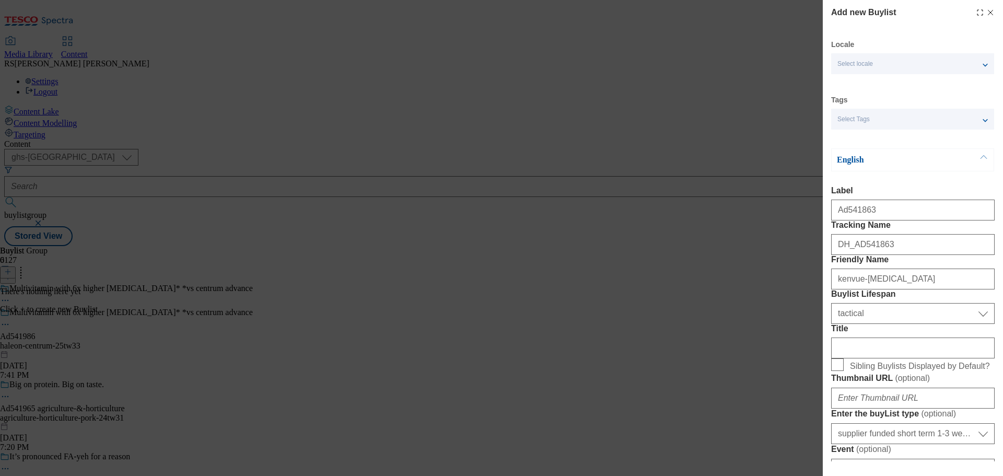
type input "541986"
drag, startPoint x: 884, startPoint y: 213, endPoint x: 845, endPoint y: 220, distance: 39.8
click at [845, 220] on input "Ad541863" at bounding box center [912, 210] width 163 height 21
paste input "986"
type input "Ad541986"
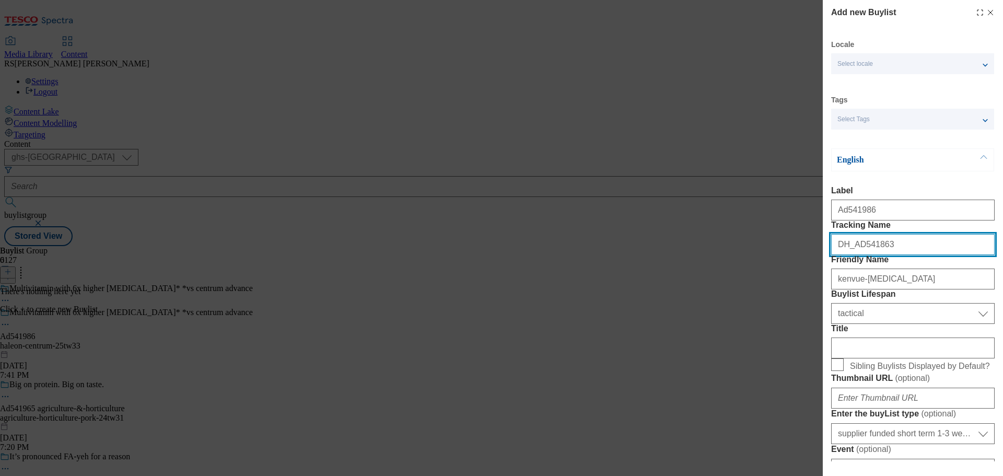
drag, startPoint x: 887, startPoint y: 264, endPoint x: 857, endPoint y: 272, distance: 31.3
click at [857, 255] on input "DH_AD541863" at bounding box center [912, 244] width 163 height 21
paste input "986"
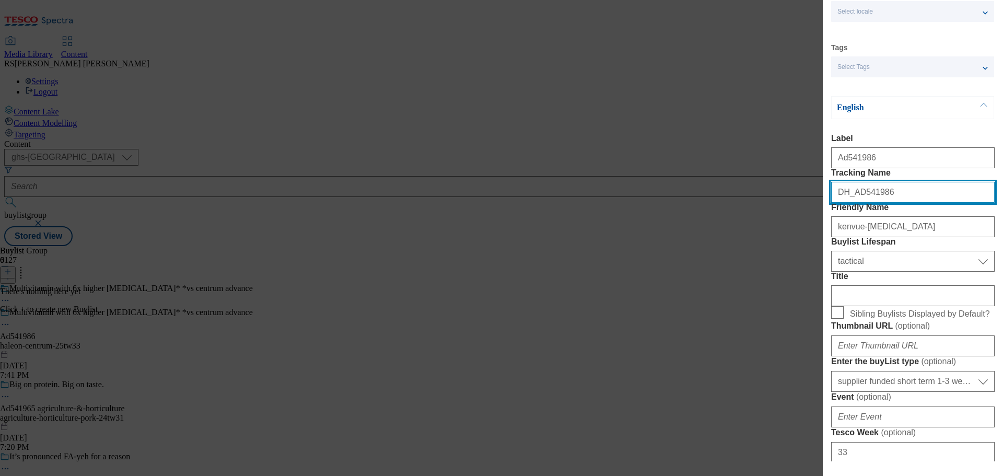
type input "DH_AD541986"
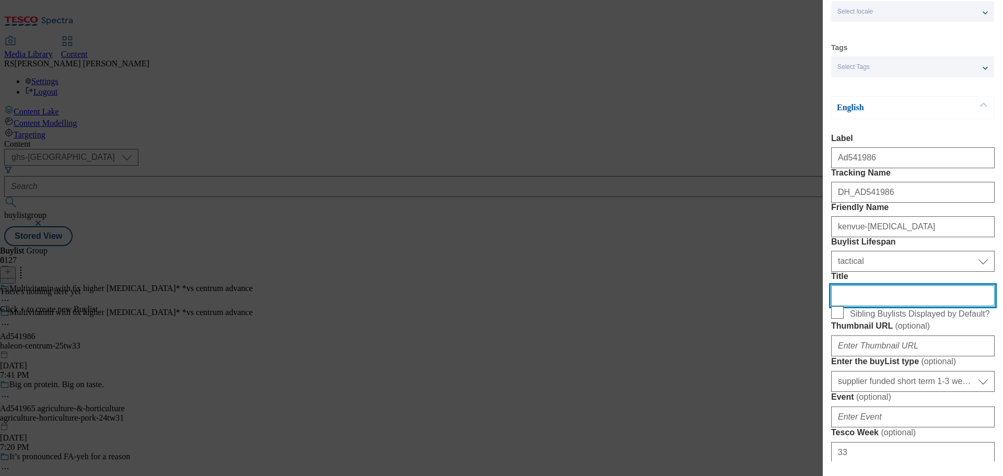
click at [874, 306] on input "Title" at bounding box center [912, 295] width 163 height 21
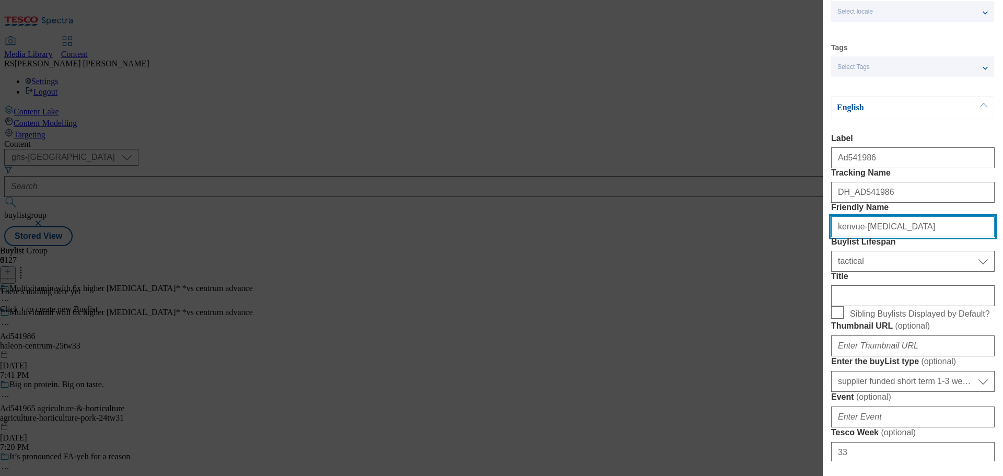
drag, startPoint x: 901, startPoint y: 265, endPoint x: 804, endPoint y: 266, distance: 97.7
click at [804, 266] on div "Add new Buylist Locale Select locale English Welsh Tags Select Tags fnf marketp…" at bounding box center [501, 238] width 1003 height 476
type input "[GEOGRAPHIC_DATA]"
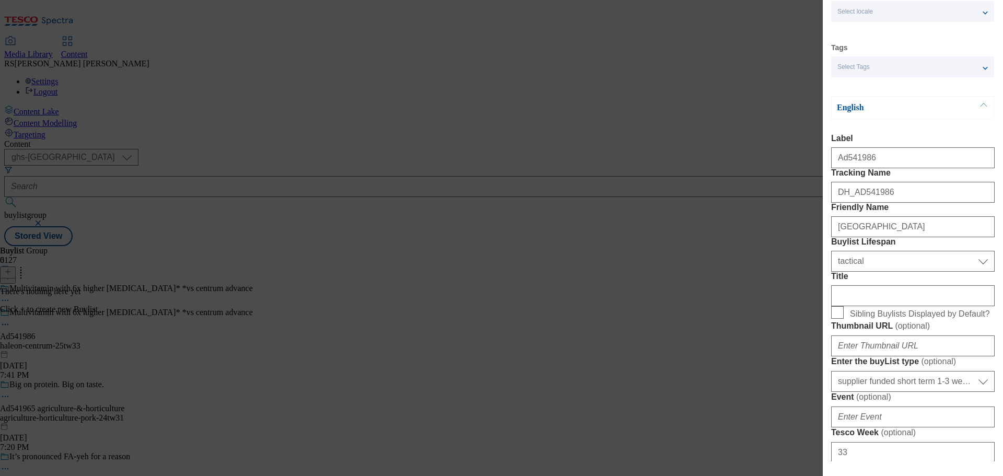
click at [555, 288] on div "Add new Buylist Locale Select locale English Welsh Tags Select Tags fnf marketp…" at bounding box center [501, 238] width 1003 height 476
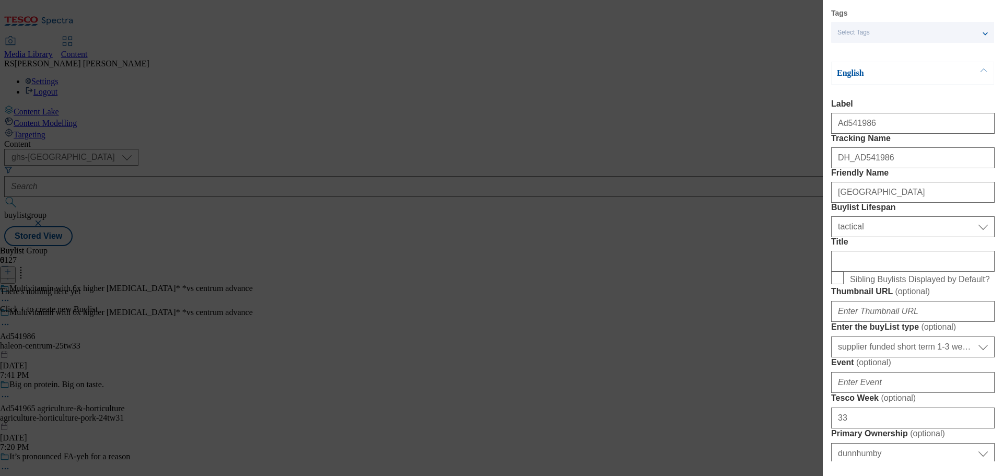
scroll to position [104, 0]
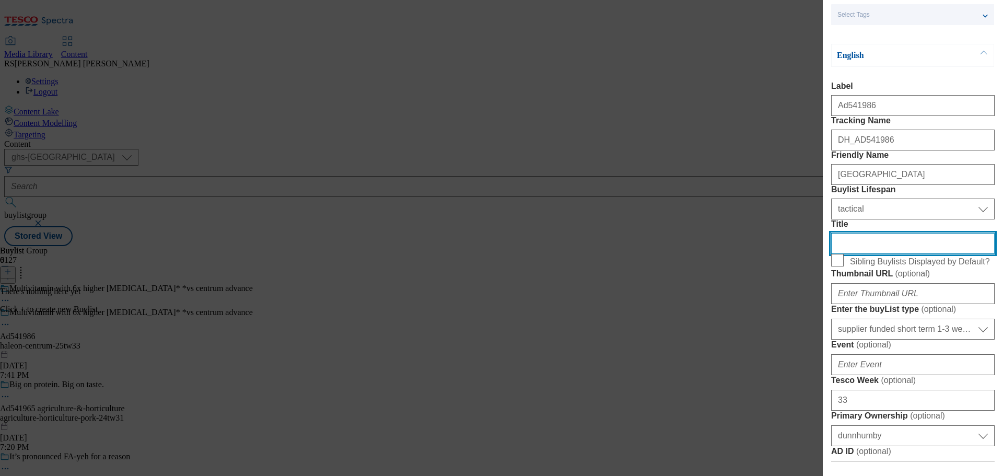
click at [885, 254] on input "Title" at bounding box center [912, 243] width 163 height 21
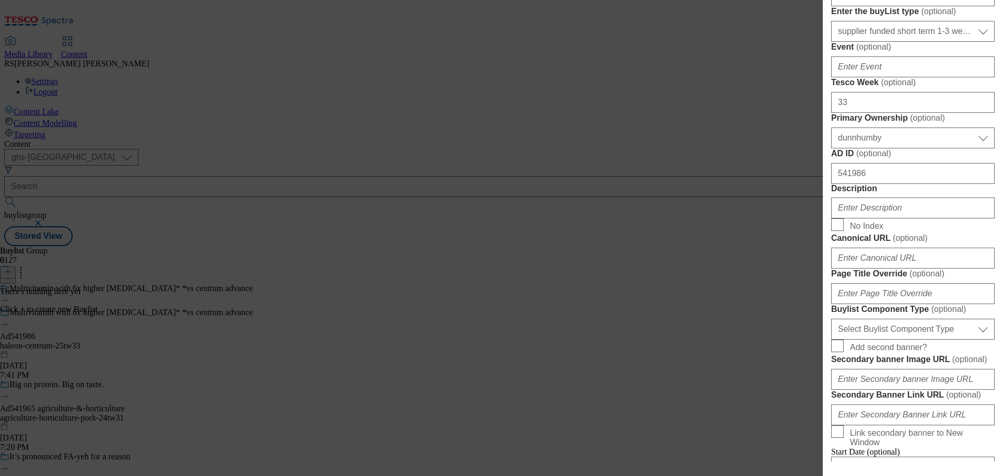
scroll to position [418, 0]
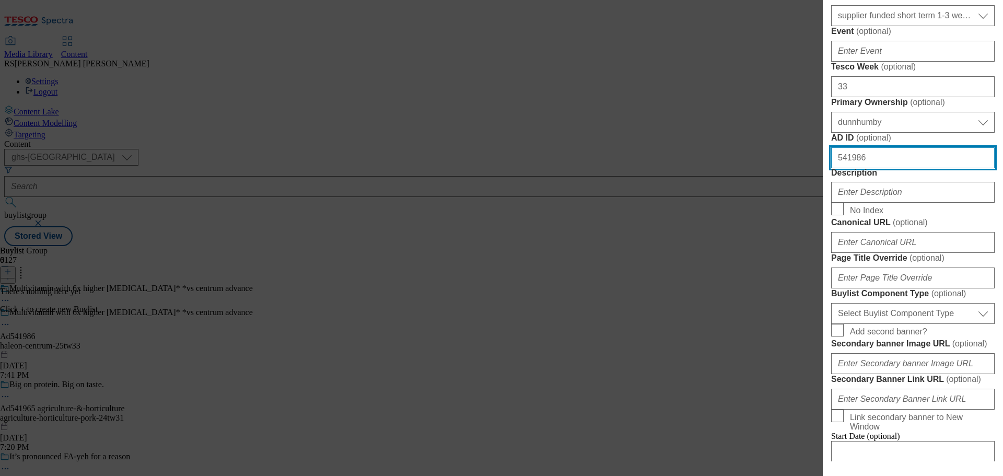
drag, startPoint x: 878, startPoint y: 349, endPoint x: 807, endPoint y: 347, distance: 71.1
click at [807, 347] on div "Add new Buylist Locale Select locale English Welsh Tags Select Tags fnf marketp…" at bounding box center [501, 238] width 1003 height 476
paste input "[GEOGRAPHIC_DATA]"
drag, startPoint x: 885, startPoint y: 350, endPoint x: 767, endPoint y: 348, distance: 118.1
click at [765, 346] on div "Add new Buylist Locale Select locale English Welsh Tags Select Tags fnf marketp…" at bounding box center [501, 238] width 1003 height 476
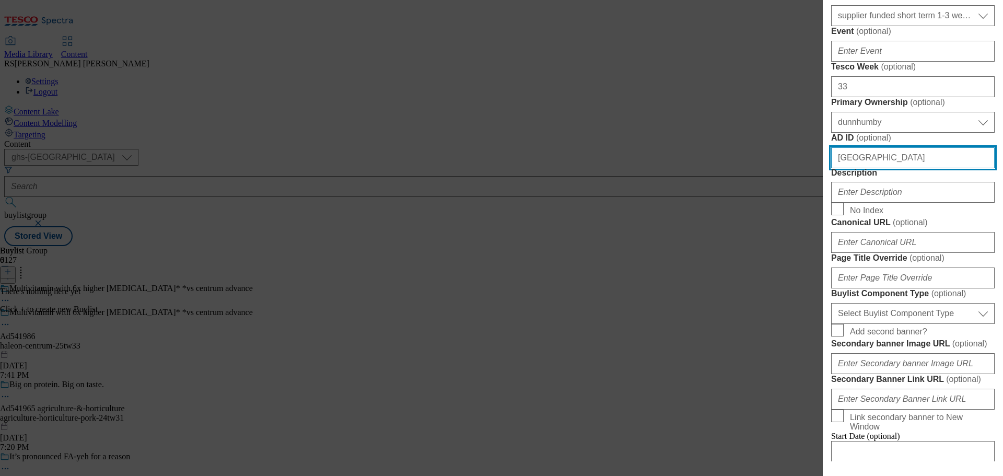
paste input "541986"
type input "541986"
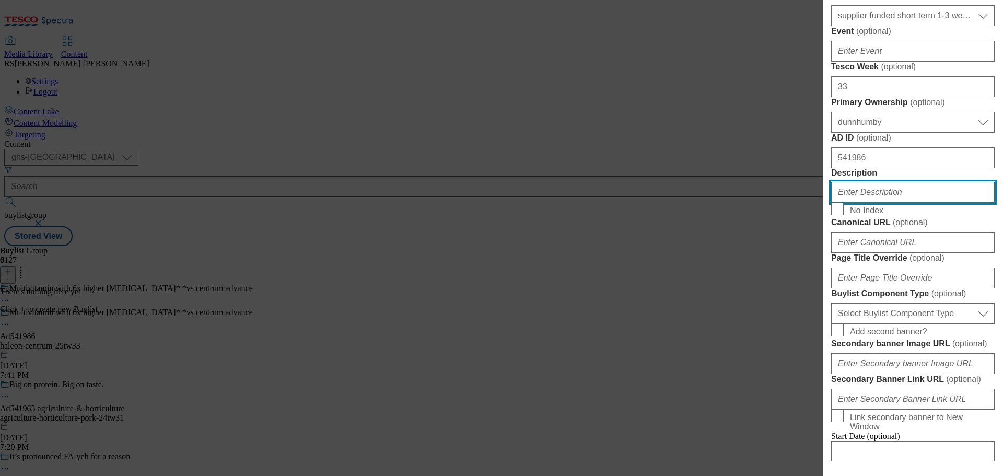
click at [888, 203] on input "Description" at bounding box center [912, 192] width 163 height 21
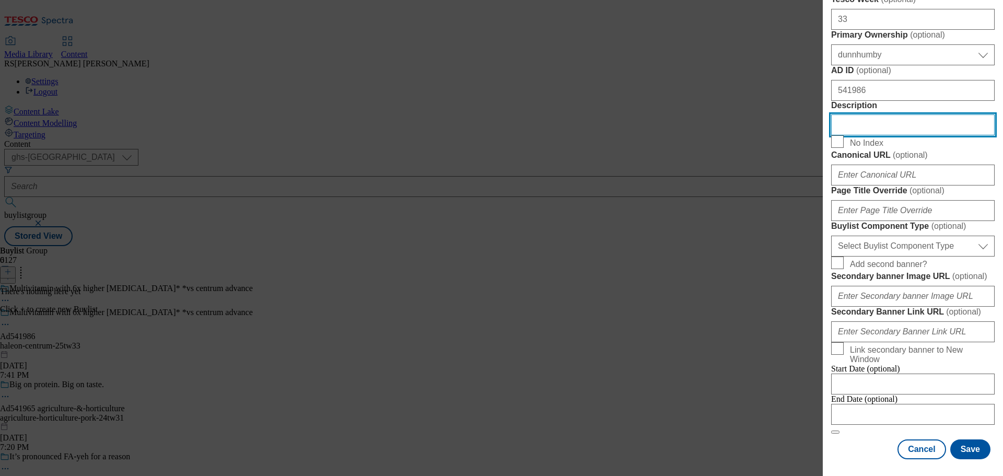
scroll to position [627, 0]
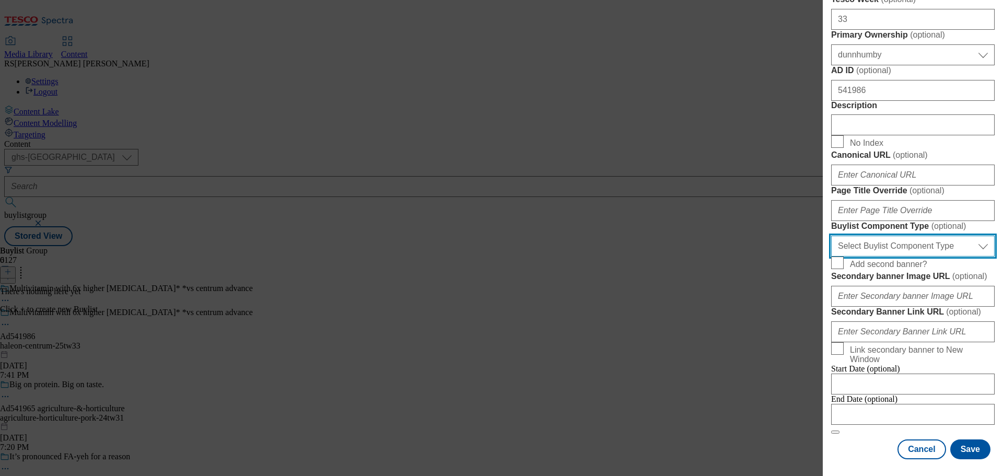
click at [887, 256] on select "Select Buylist Component Type Banner Competition Header Meal" at bounding box center [912, 246] width 163 height 21
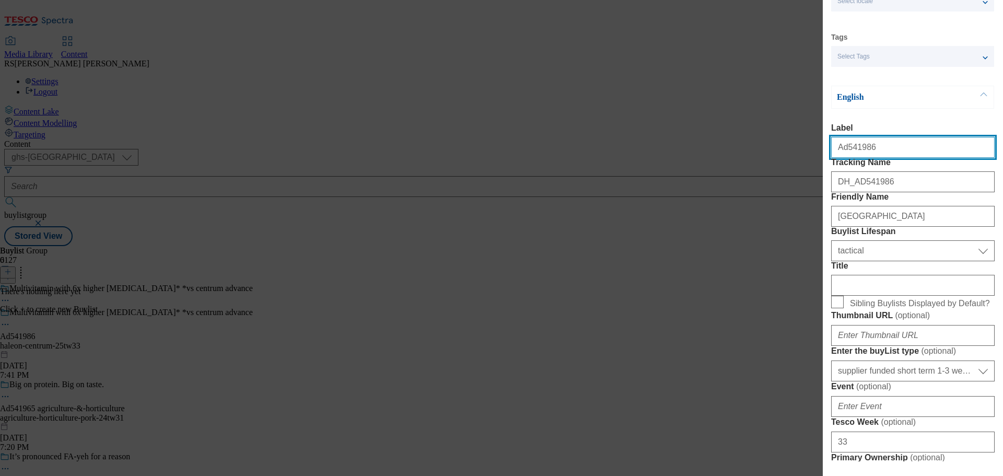
select select "Banner"
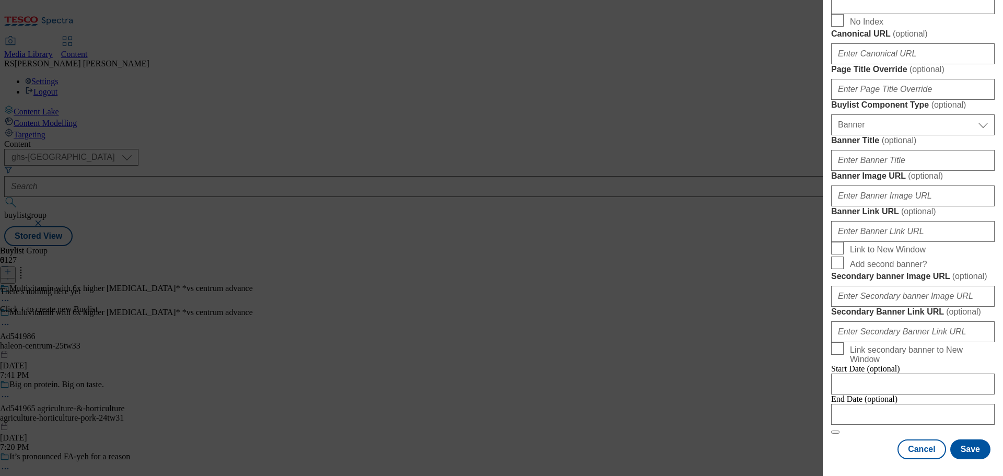
scroll to position [1053, 0]
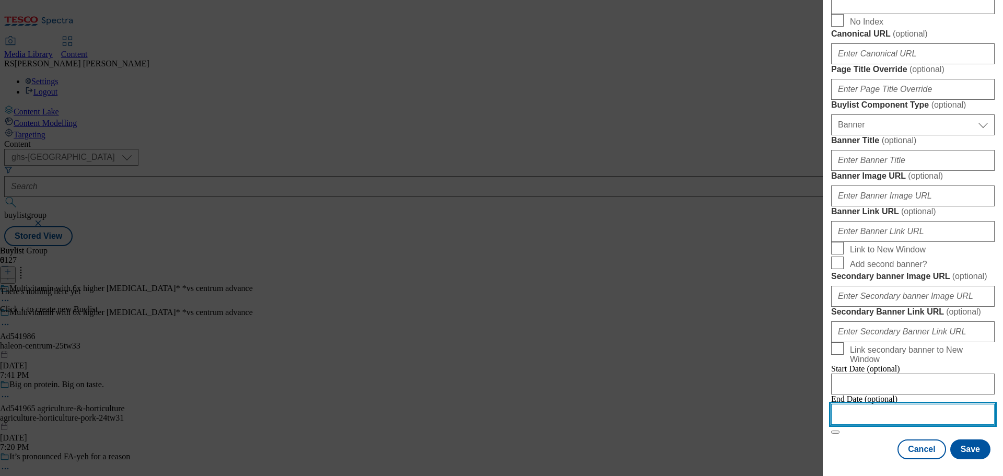
click at [863, 416] on input "Modal" at bounding box center [912, 414] width 163 height 21
select select "2025"
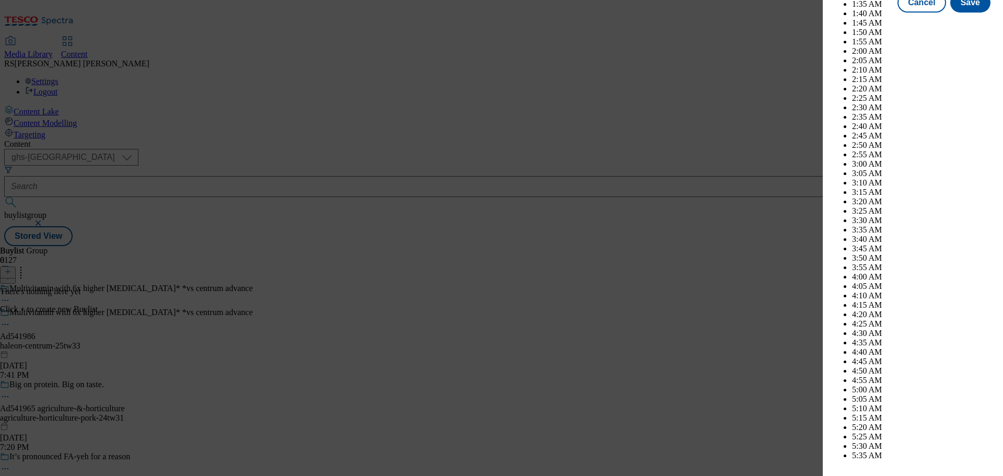
scroll to position [4555, 0]
select select "January"
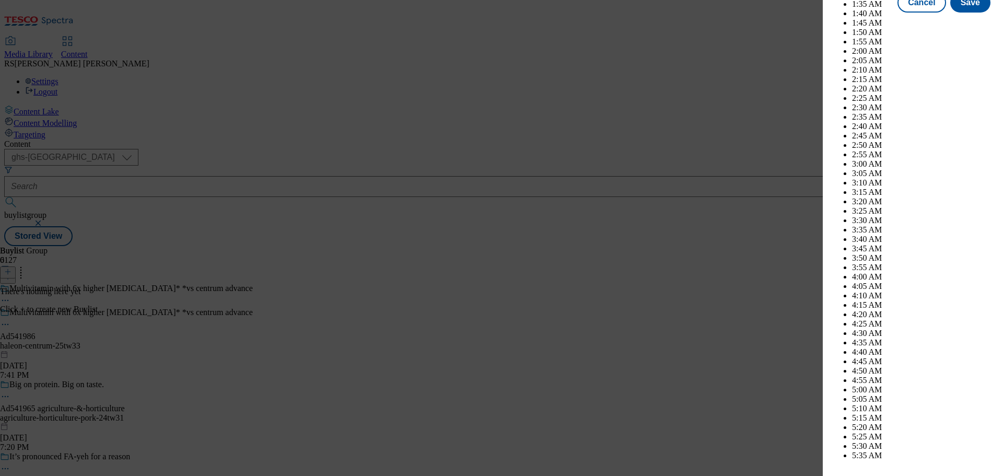
select select "2026"
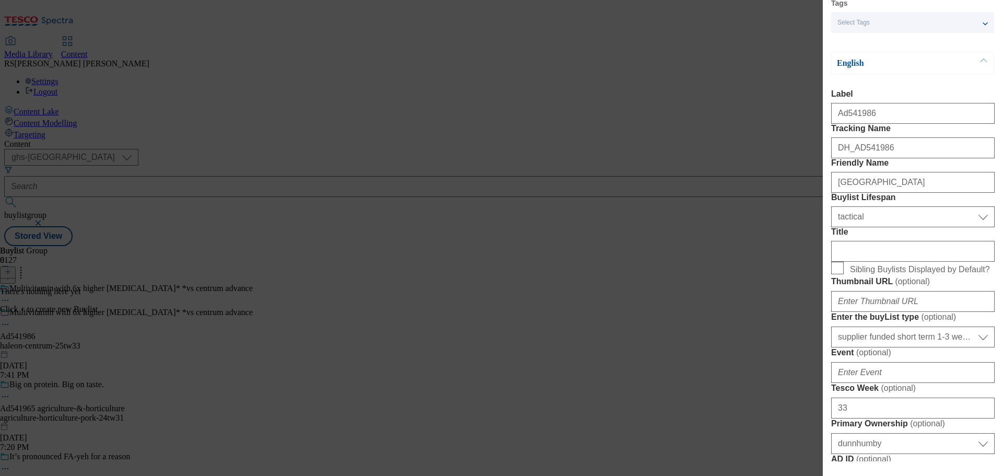
scroll to position [0, 0]
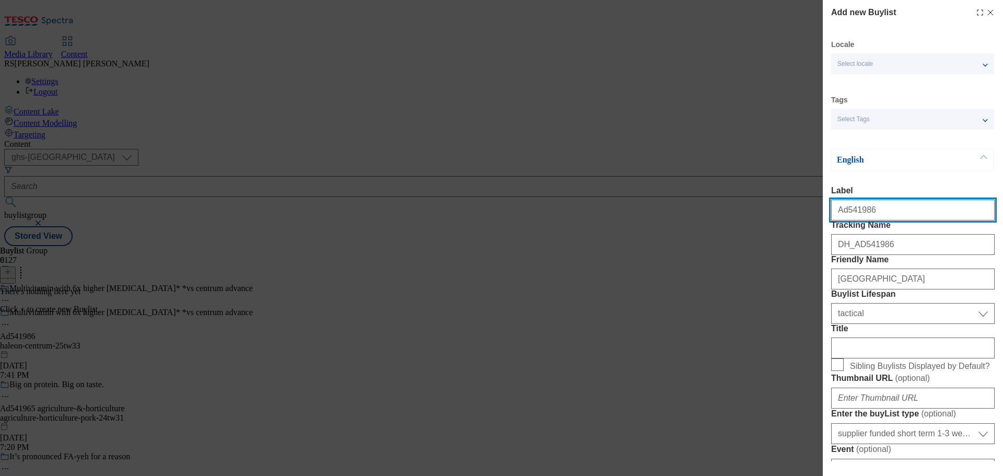
drag, startPoint x: 881, startPoint y: 213, endPoint x: 843, endPoint y: 229, distance: 40.7
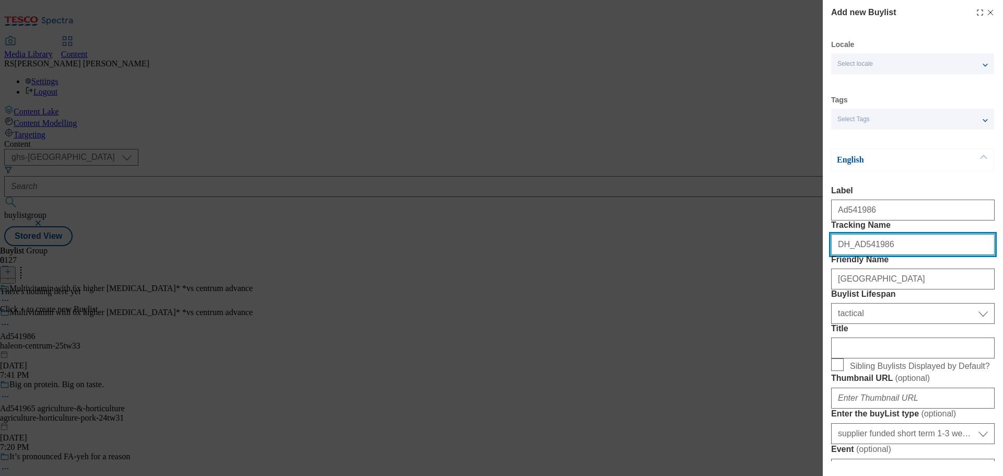
drag, startPoint x: 884, startPoint y: 269, endPoint x: 856, endPoint y: 275, distance: 29.2
click at [856, 255] on input "DH_AD541986" at bounding box center [912, 244] width 163 height 21
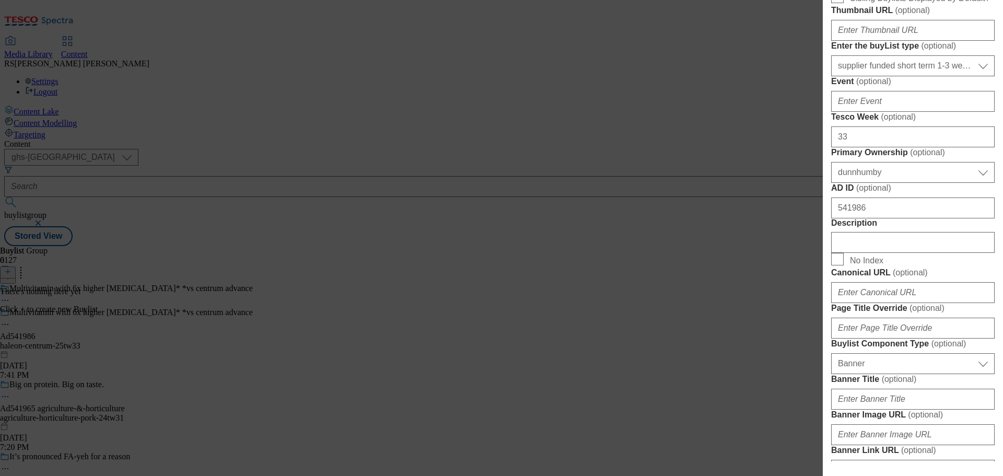
scroll to position [418, 0]
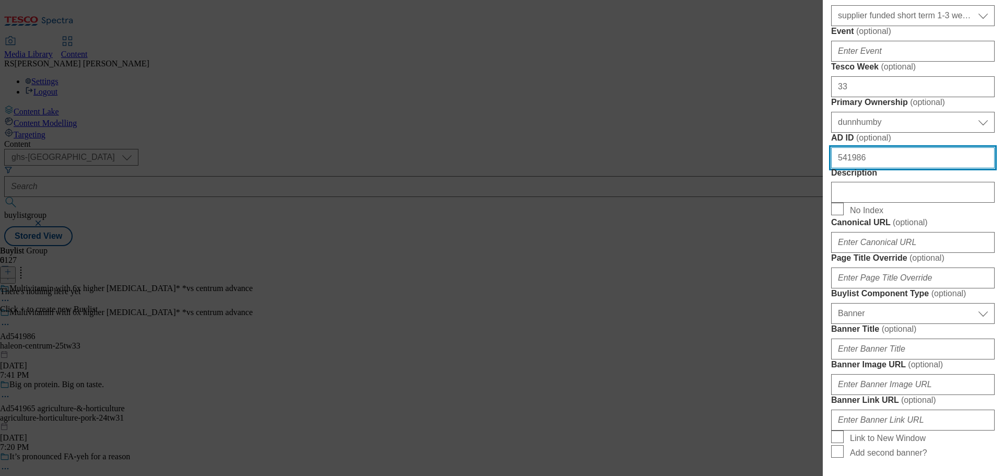
drag, startPoint x: 876, startPoint y: 344, endPoint x: 815, endPoint y: 341, distance: 61.2
click at [811, 341] on div "Add new Buylist Locale Select locale English Welsh Tags Select Tags fnf marketp…" at bounding box center [501, 238] width 1003 height 476
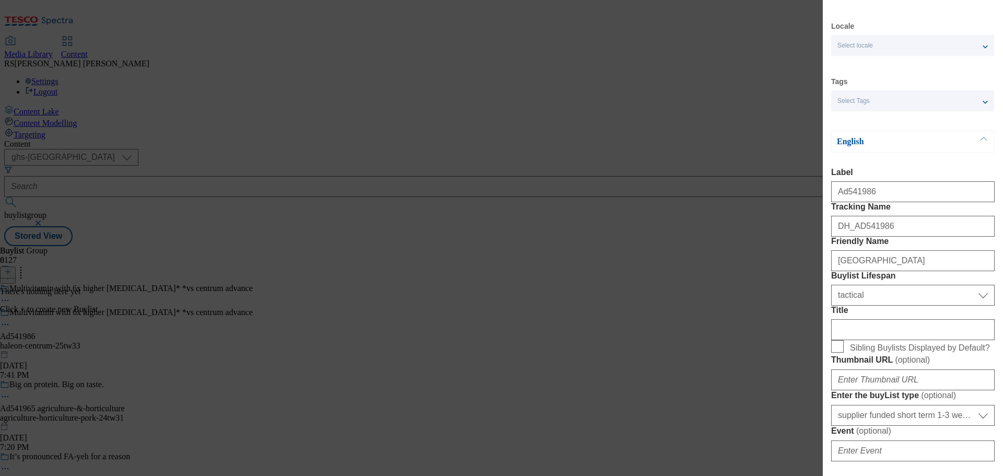
scroll to position [0, 0]
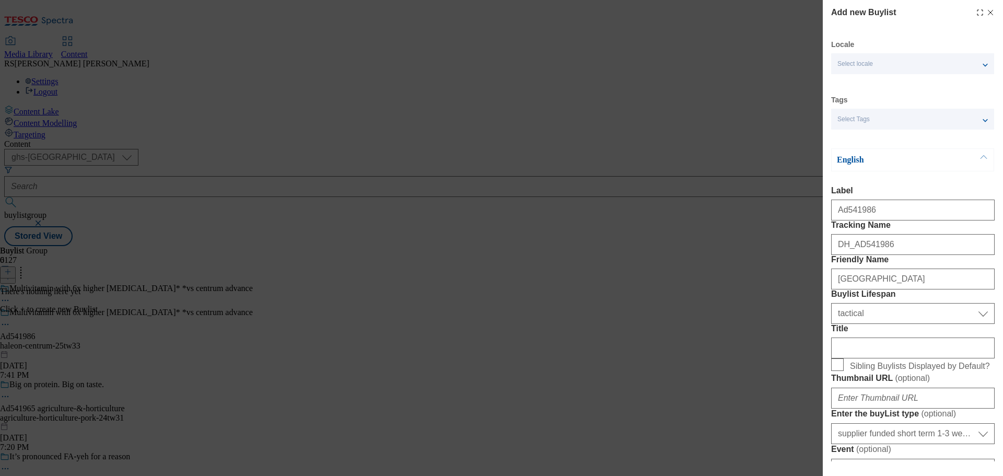
click at [620, 305] on div "Add new Buylist Locale Select locale English Welsh Tags Select Tags fnf marketp…" at bounding box center [501, 238] width 1003 height 476
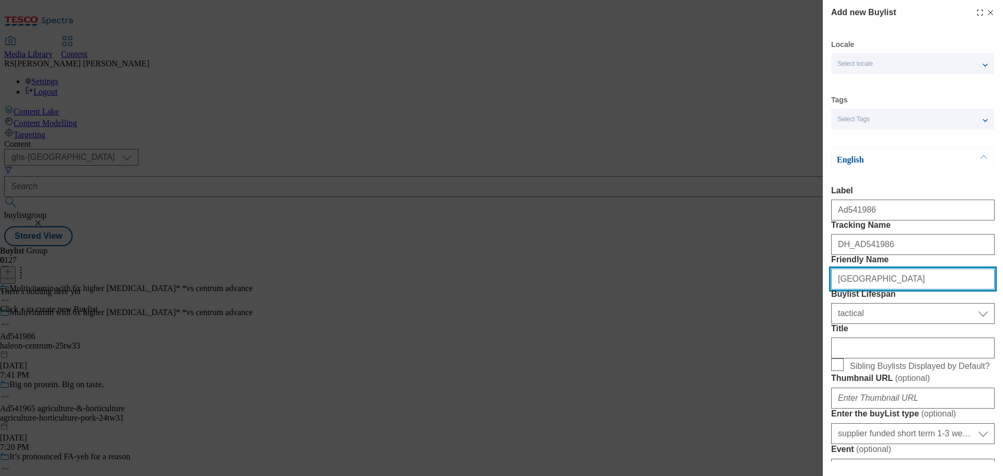
drag, startPoint x: 898, startPoint y: 316, endPoint x: 805, endPoint y: 315, distance: 92.4
click at [805, 315] on div "Add new Buylist Locale Select locale English Welsh Tags Select Tags fnf marketp…" at bounding box center [501, 238] width 1003 height 476
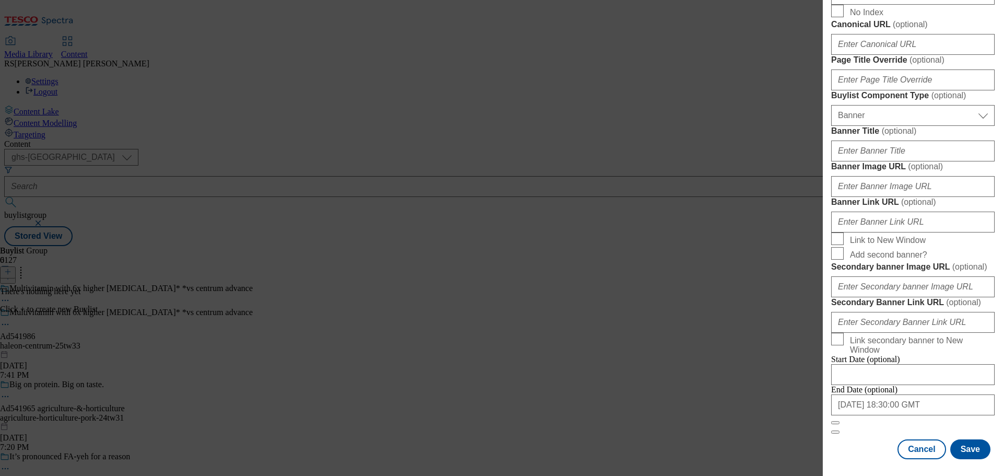
scroll to position [1053, 0]
click at [963, 448] on button "Save" at bounding box center [970, 449] width 40 height 20
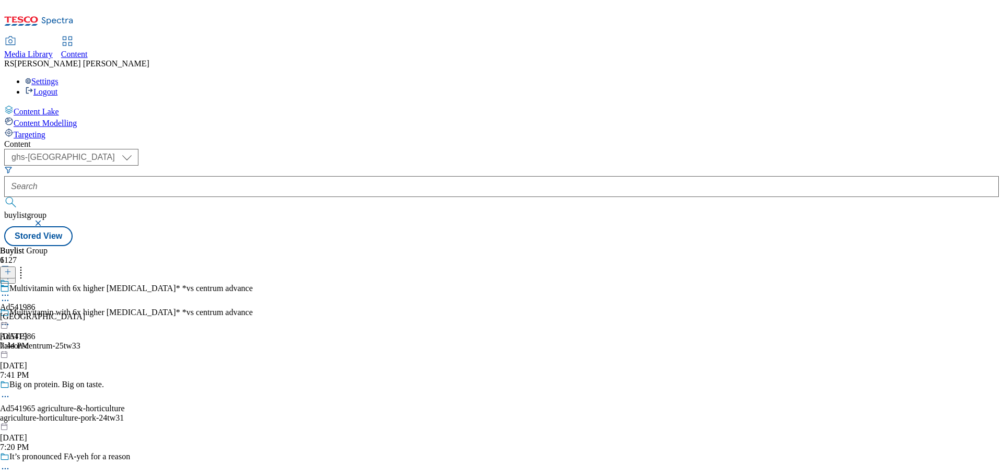
click at [85, 312] on div "[GEOGRAPHIC_DATA]" at bounding box center [42, 316] width 85 height 9
click at [10, 319] on icon at bounding box center [5, 324] width 10 height 10
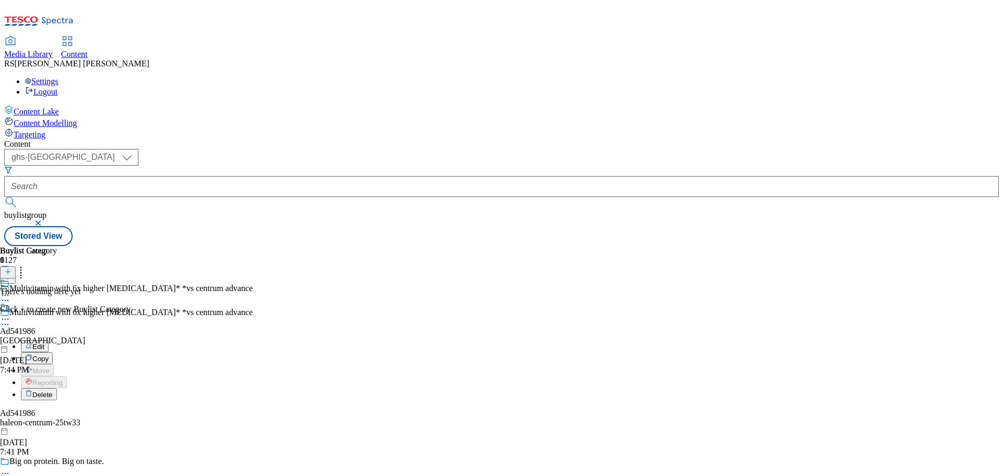
click at [49, 340] on button "Edit" at bounding box center [35, 346] width 28 height 12
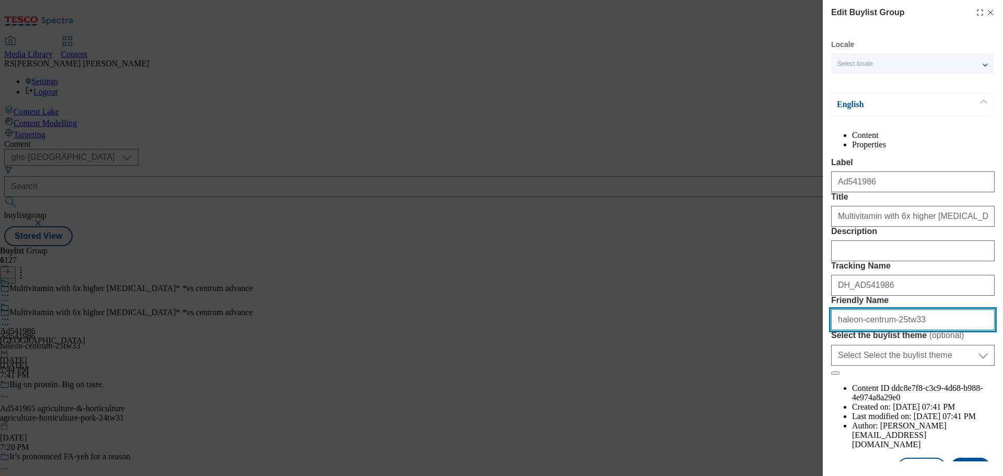
drag, startPoint x: 932, startPoint y: 420, endPoint x: 791, endPoint y: 413, distance: 141.7
click at [791, 413] on div "Edit Buylist Group Locale Select locale English Welsh English Content Propertie…" at bounding box center [501, 238] width 1003 height 476
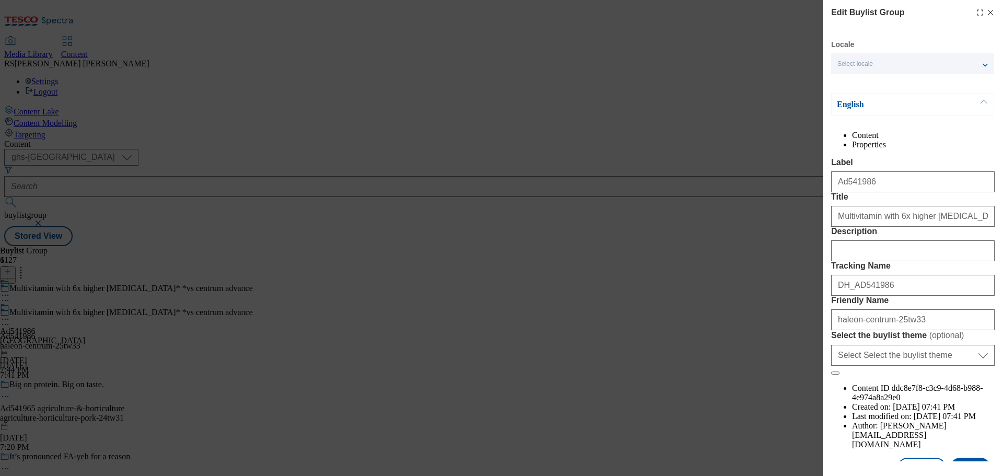
click at [635, 294] on div "Edit Buylist Group Locale Select locale English Welsh English Content Propertie…" at bounding box center [501, 238] width 1003 height 476
click at [988, 10] on line "Modal" at bounding box center [990, 12] width 5 height 5
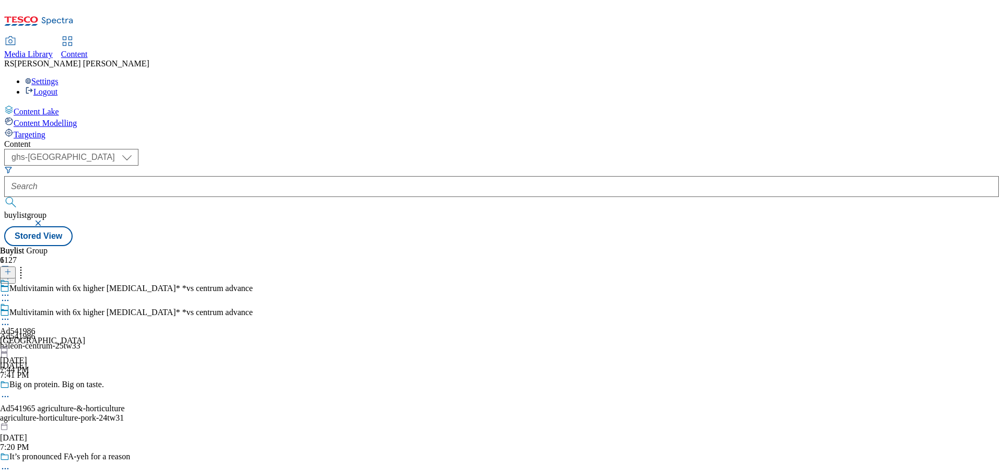
click at [85, 302] on div "Ad541986 [GEOGRAPHIC_DATA]-centrum [DATE] 7:44 PM" at bounding box center [42, 338] width 85 height 72
click at [8, 269] on line at bounding box center [8, 271] width 0 height 5
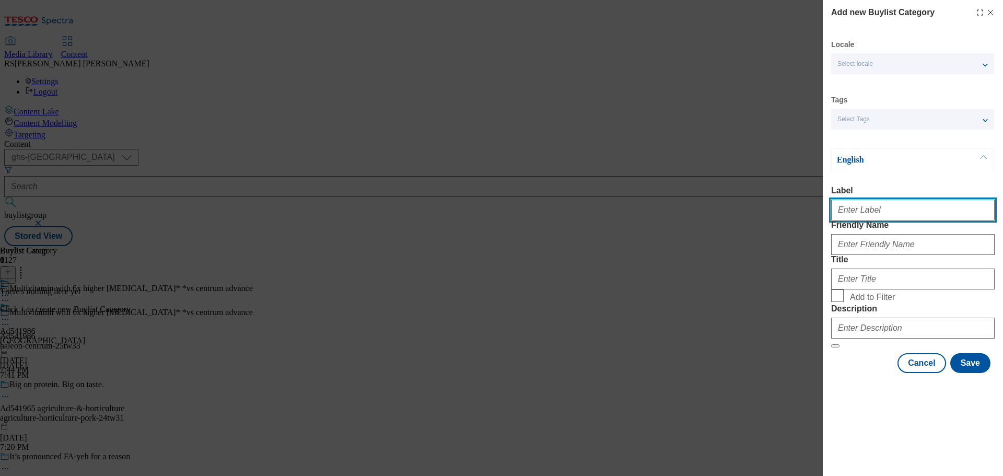
click at [880, 217] on input "Label" at bounding box center [912, 210] width 163 height 21
paste input "Ad541863"
type input "Ad541863"
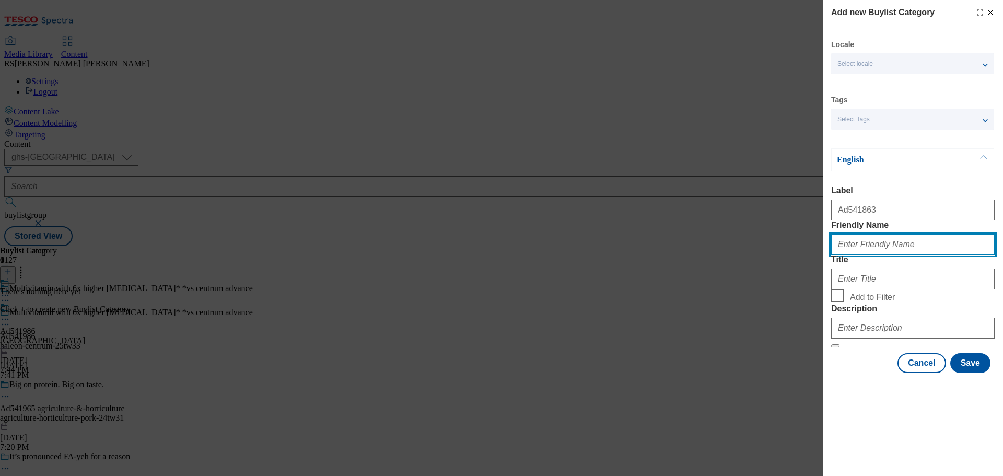
click at [859, 255] on input "Friendly Name" at bounding box center [912, 244] width 163 height 21
paste input "pip-and-nut-peanut-butter"
type input "pip-and-nut-peanut-butter"
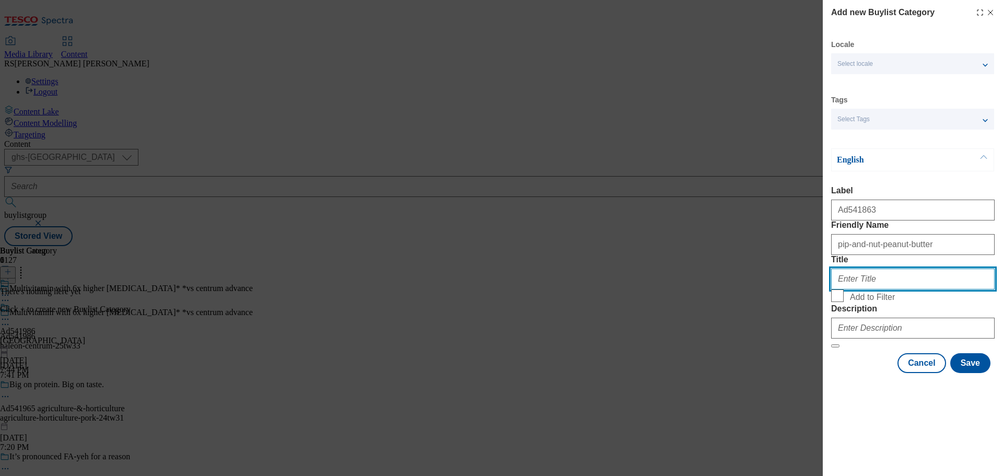
click at [856, 289] on input "Title" at bounding box center [912, 278] width 163 height 21
paste input "[GEOGRAPHIC_DATA]"
type input "[GEOGRAPHIC_DATA]"
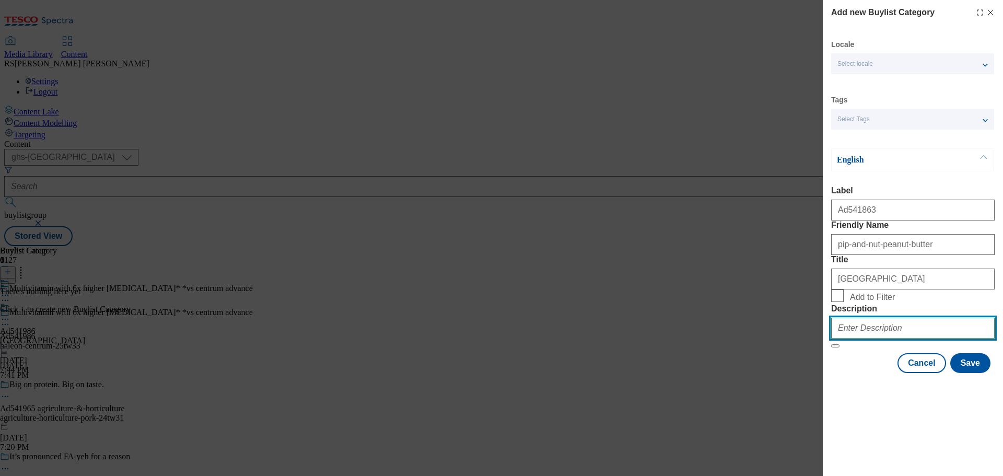
click at [861, 338] on input "Description" at bounding box center [912, 328] width 163 height 21
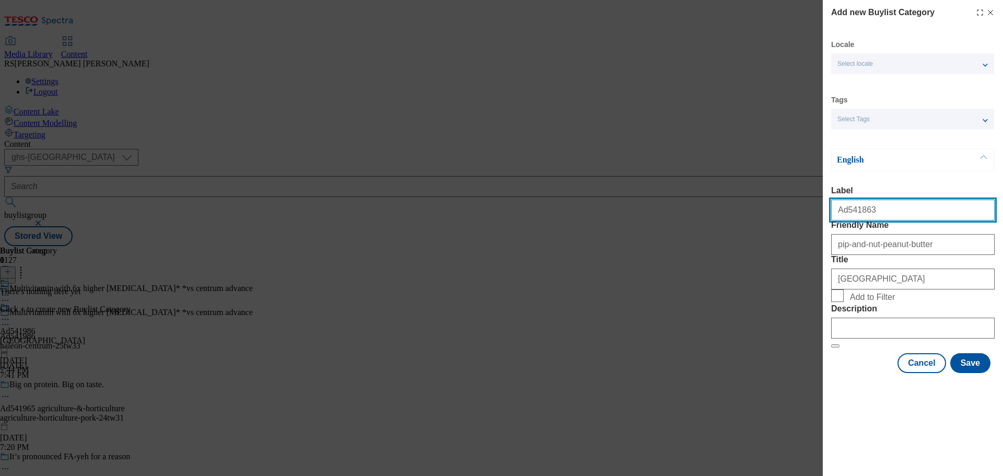
drag, startPoint x: 878, startPoint y: 213, endPoint x: 843, endPoint y: 226, distance: 37.8
click at [843, 220] on div "Ad541863" at bounding box center [912, 207] width 163 height 25
paste input "986"
type input "Ad541986"
click at [627, 341] on div "Add new Buylist Category Locale Select locale English Welsh Tags Select Tags fn…" at bounding box center [501, 238] width 1003 height 476
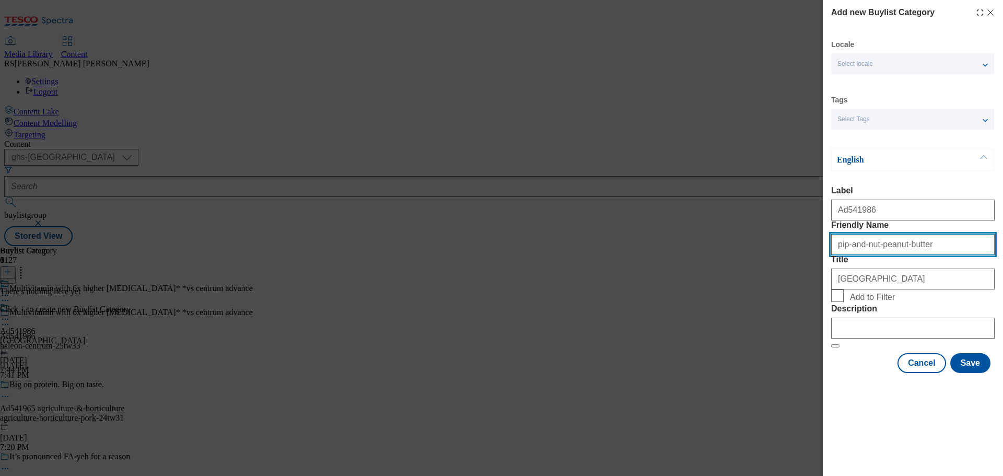
click at [856, 255] on input "pip-and-nut-peanut-butter" at bounding box center [912, 244] width 163 height 21
paste input "[GEOGRAPHIC_DATA]"
type input "[GEOGRAPHIC_DATA]"
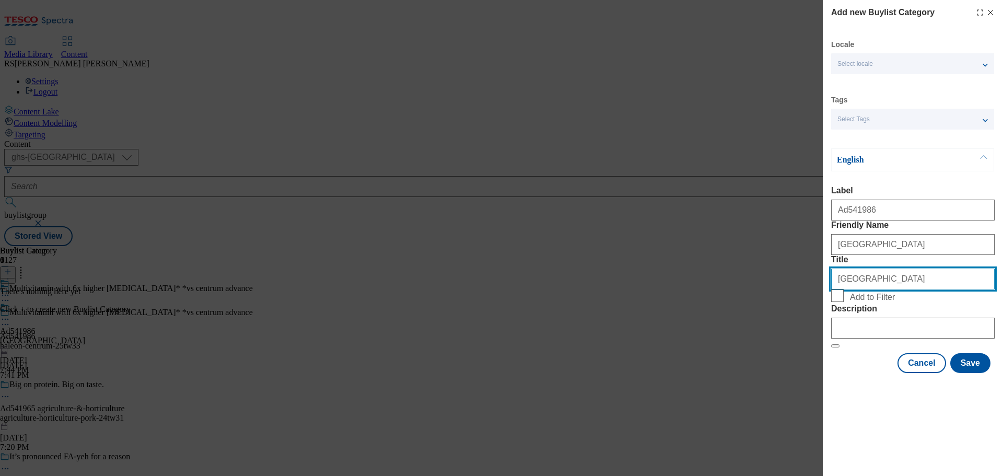
click at [867, 289] on input "[GEOGRAPHIC_DATA]" at bounding box center [912, 278] width 163 height 21
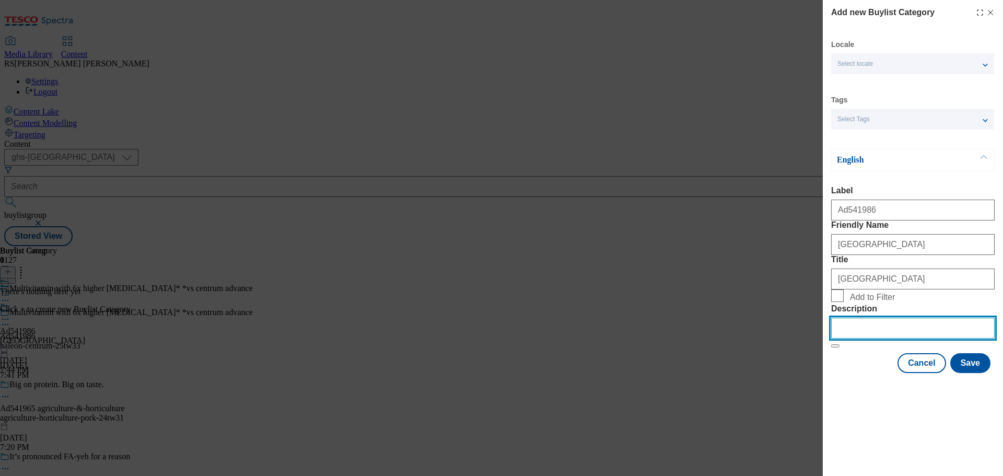
click at [875, 338] on input "Description" at bounding box center [912, 328] width 163 height 21
click at [979, 373] on button "Save" at bounding box center [970, 363] width 40 height 20
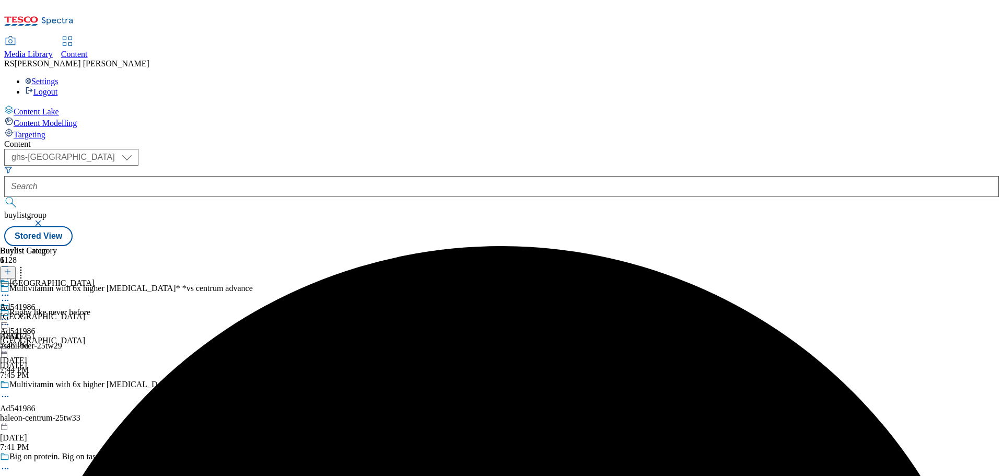
click at [95, 278] on div "Kenvue Ad541986 [GEOGRAPHIC_DATA]-centrum [DATE] 7:46 PM" at bounding box center [47, 314] width 95 height 72
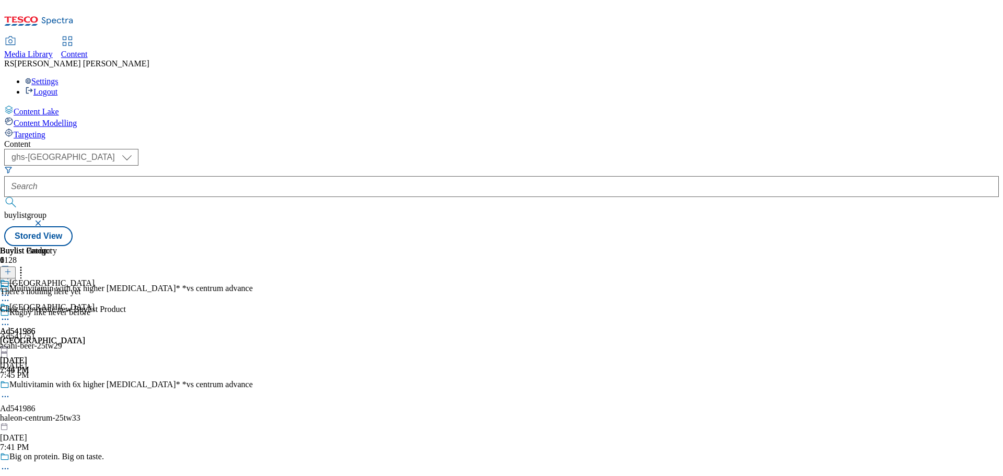
click at [11, 268] on icon at bounding box center [7, 271] width 7 height 7
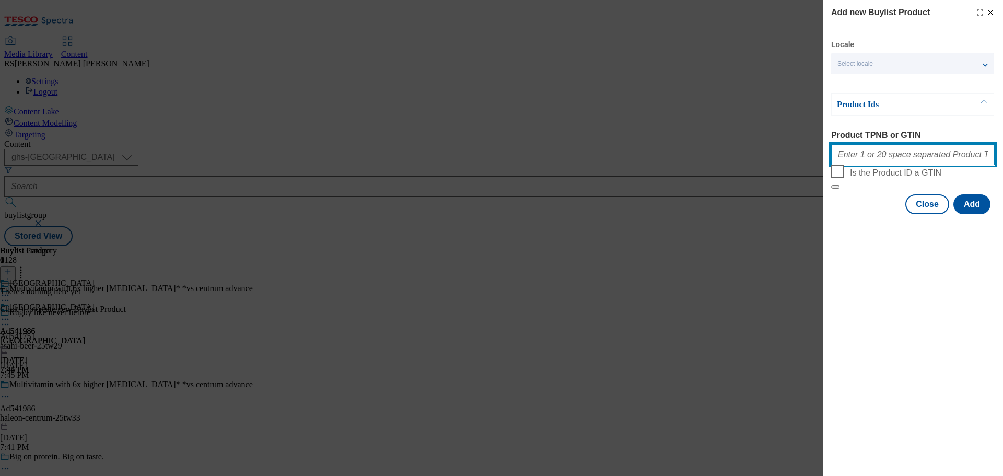
click at [856, 155] on input "Product TPNB or GTIN" at bounding box center [912, 154] width 163 height 21
paste input "97068486 91568134 91713320 91321115 91267006 91714019 84539168 93541060 9163938…"
type input "97068486 91568134 91713320 91321115 91267006 91714019 84539168 93541060 9163938…"
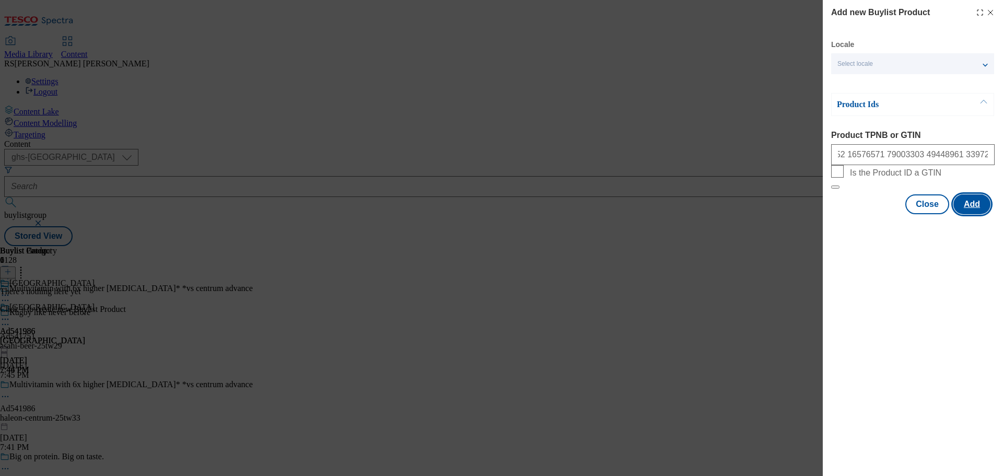
click at [982, 214] on button "Add" at bounding box center [971, 204] width 37 height 20
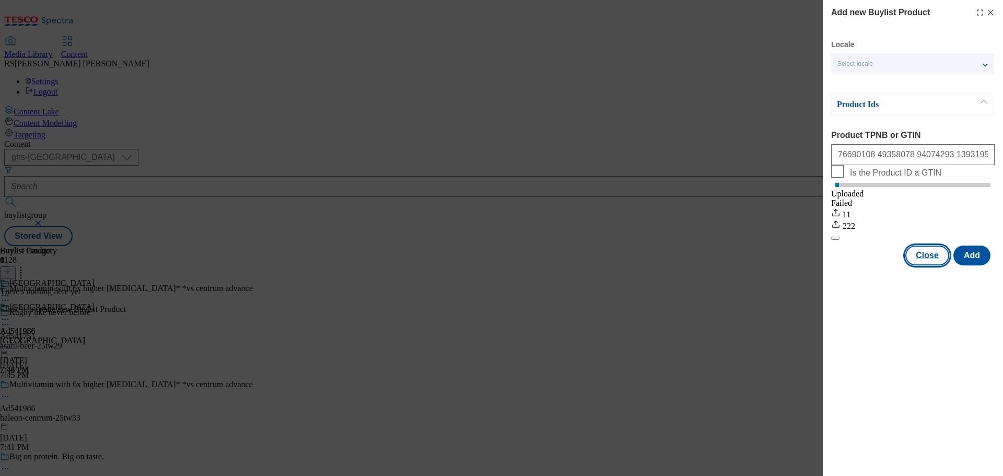
click at [931, 265] on button "Close" at bounding box center [927, 255] width 44 height 20
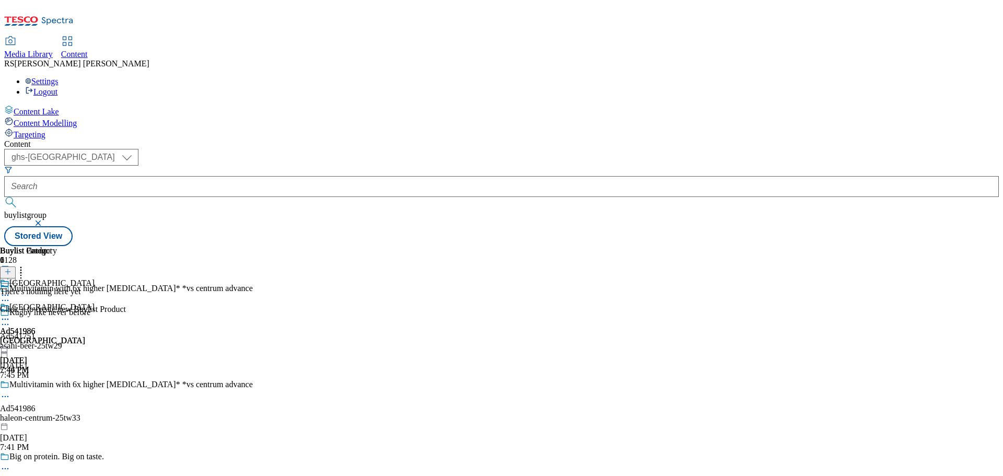
click at [11, 268] on icon at bounding box center [7, 271] width 7 height 7
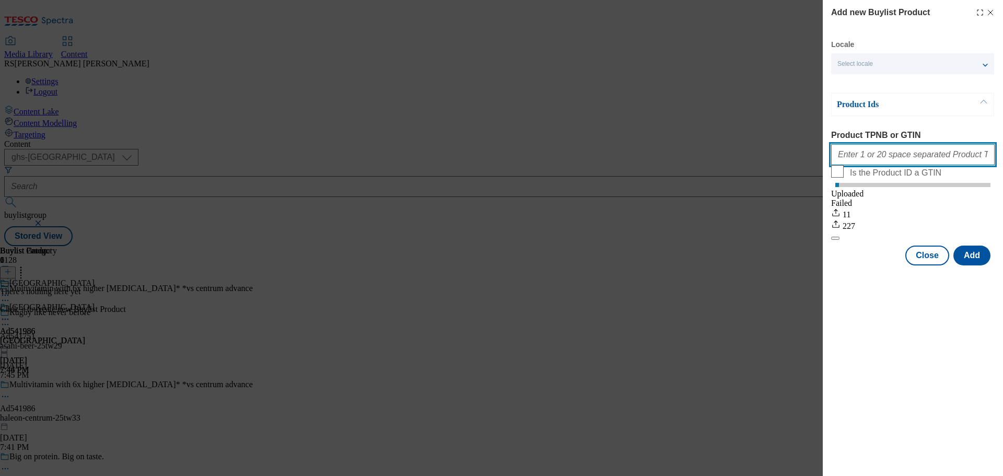
click at [859, 159] on input "Product TPNB or GTIN" at bounding box center [912, 154] width 163 height 21
paste input "97068486 91568134 91713320 91321115 91267006 91714019 84539168 93541060 9163938…"
type input "97068486 91568134 91713320 91321115 91267006 91714019 84539168 93541060 9163938…"
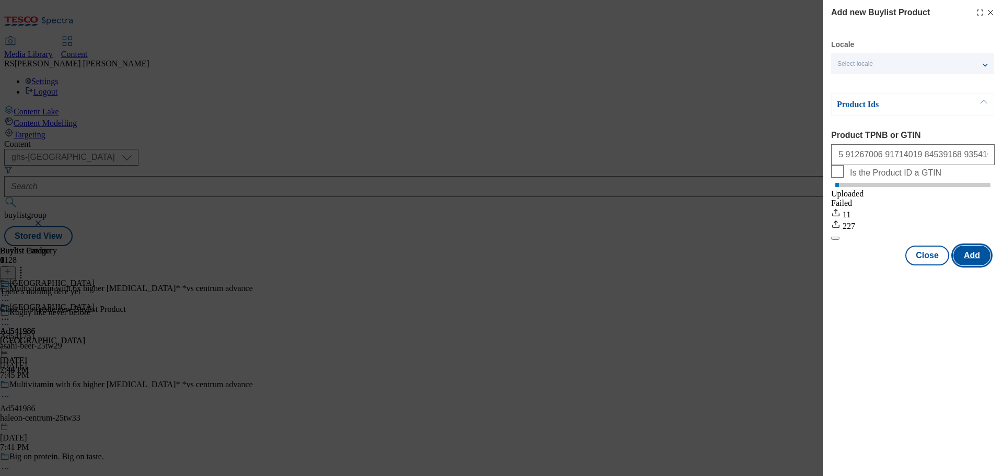
click at [967, 265] on button "Add" at bounding box center [971, 255] width 37 height 20
click at [964, 265] on button "Add" at bounding box center [971, 255] width 37 height 20
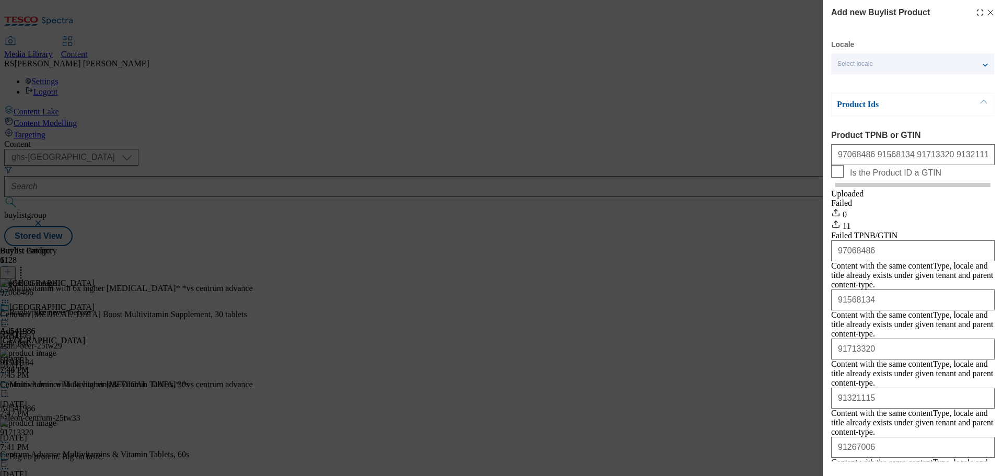
click at [986, 14] on icon "Modal" at bounding box center [990, 12] width 8 height 8
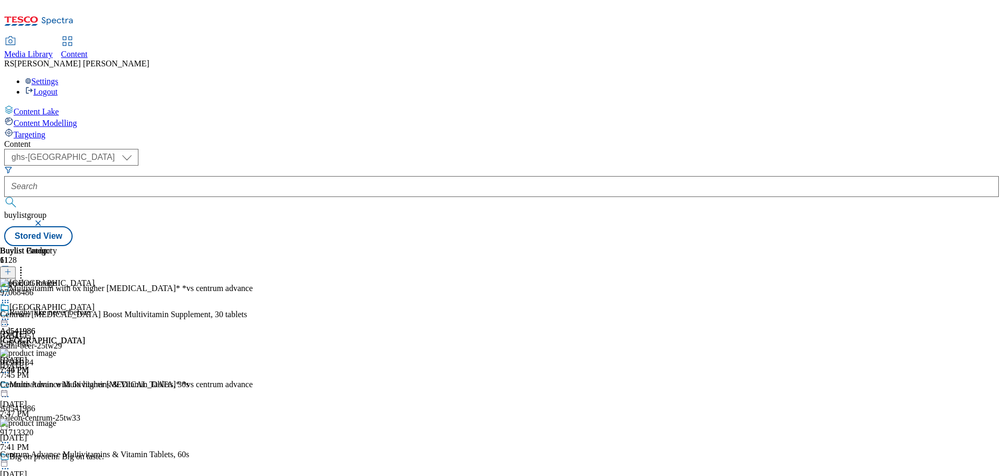
click at [10, 391] on icon at bounding box center [5, 396] width 10 height 10
click at [44, 415] on span "Edit" at bounding box center [38, 419] width 12 height 8
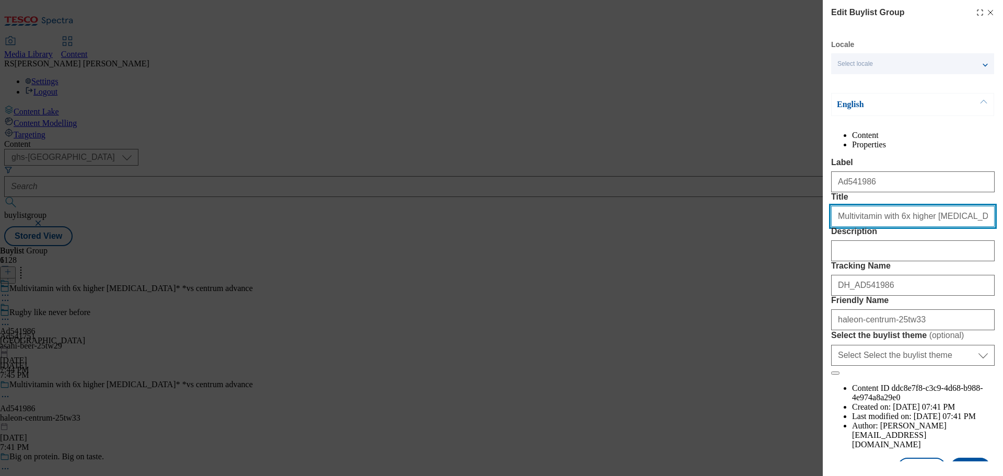
click at [889, 227] on input "Multivitamin with 6x higher [MEDICAL_DATA]* *vs centrum advance" at bounding box center [912, 216] width 163 height 21
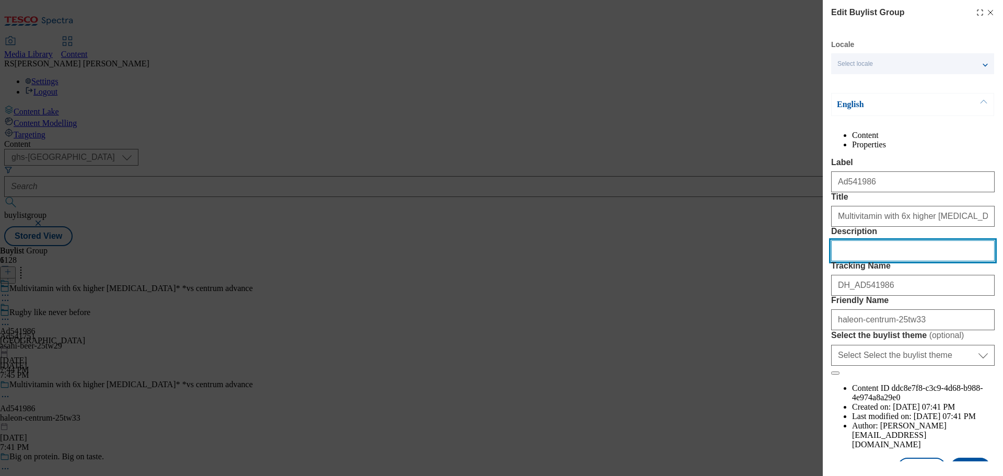
click at [862, 261] on input "Description" at bounding box center [912, 250] width 163 height 21
paste input "Centrum [MEDICAL_DATA] Boost Multivitamin Supplement, 30 tablets"
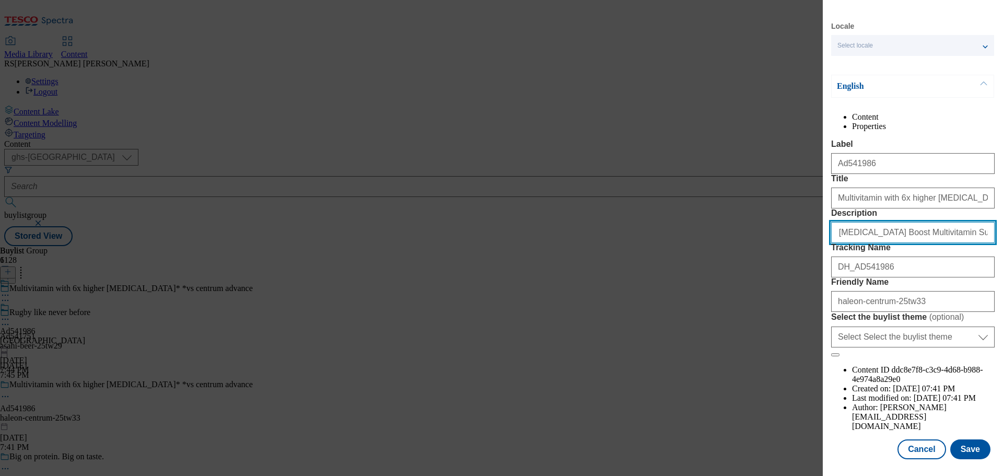
scroll to position [58, 0]
type input "Centrum [MEDICAL_DATA] Boost Multivitamin Supplement, 30 tablets"
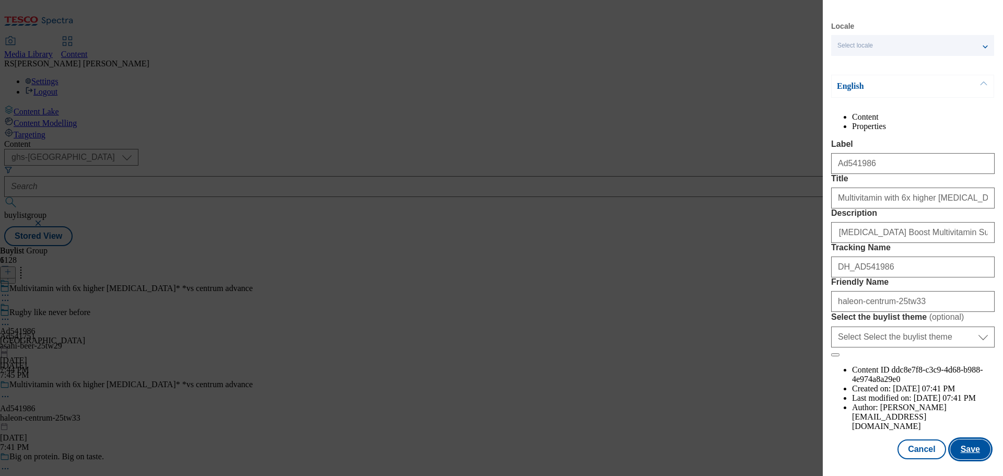
click at [962, 447] on button "Save" at bounding box center [970, 449] width 40 height 20
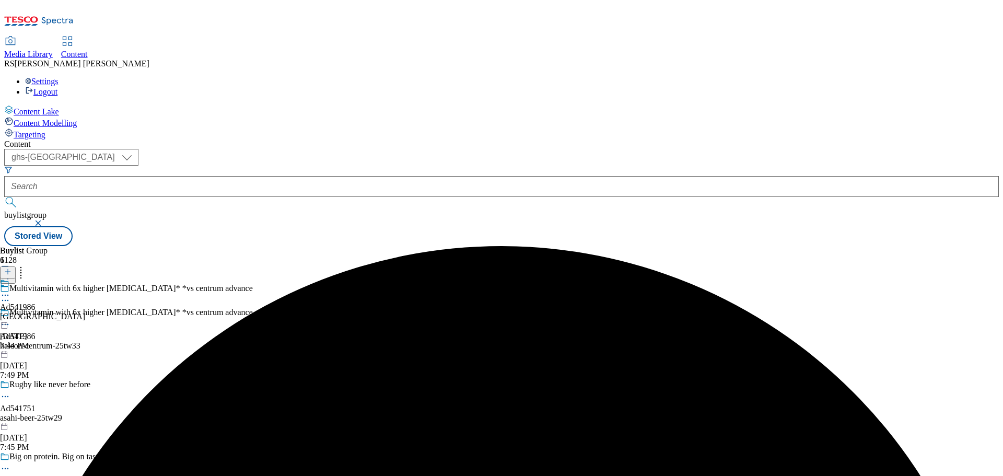
click at [10, 290] on icon at bounding box center [5, 295] width 10 height 10
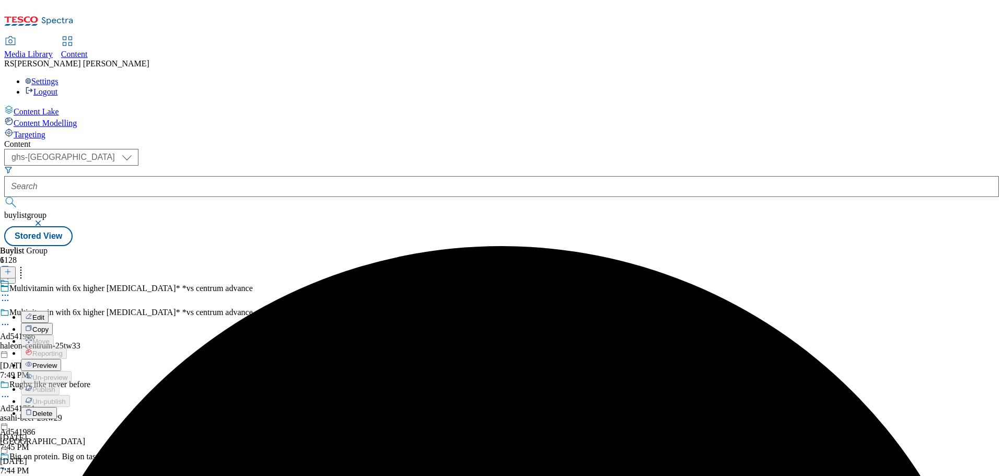
click at [49, 311] on button "Edit" at bounding box center [35, 317] width 28 height 12
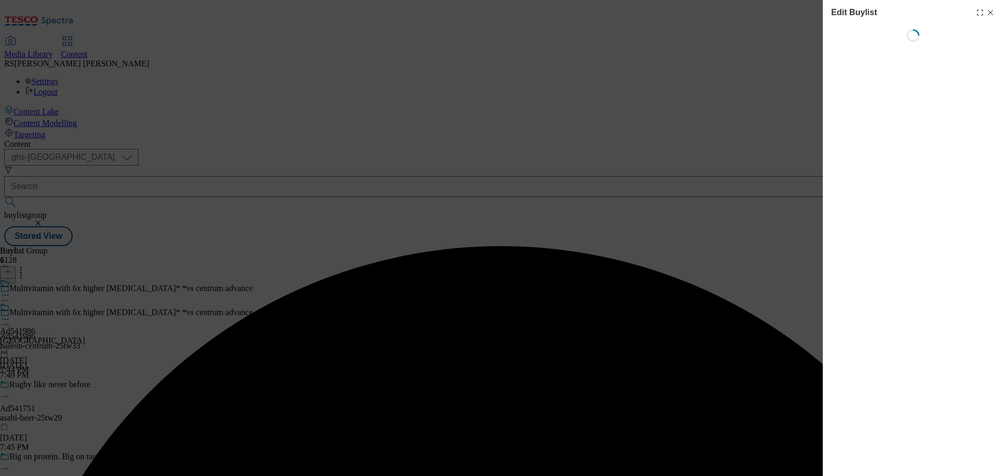
select select "tactical"
select select "supplier funded short term 1-3 weeks"
select select "dunnhumby"
select select "Banner"
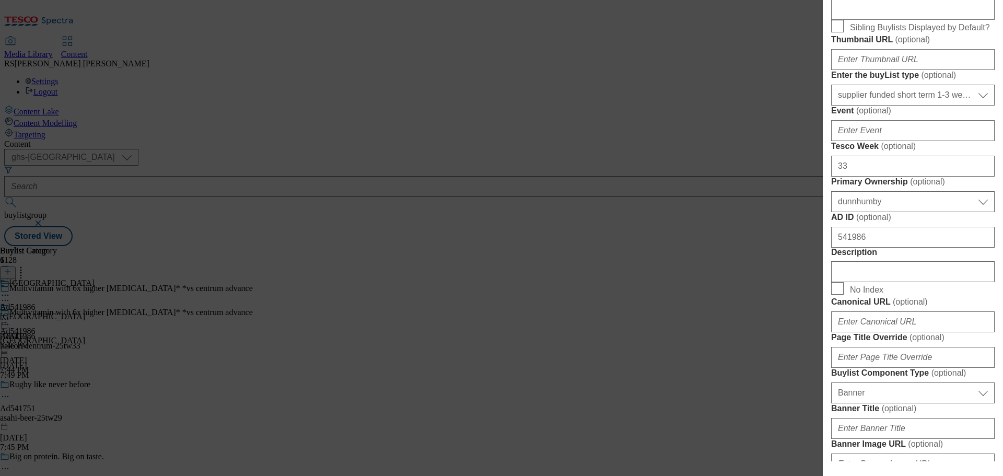
scroll to position [418, 0]
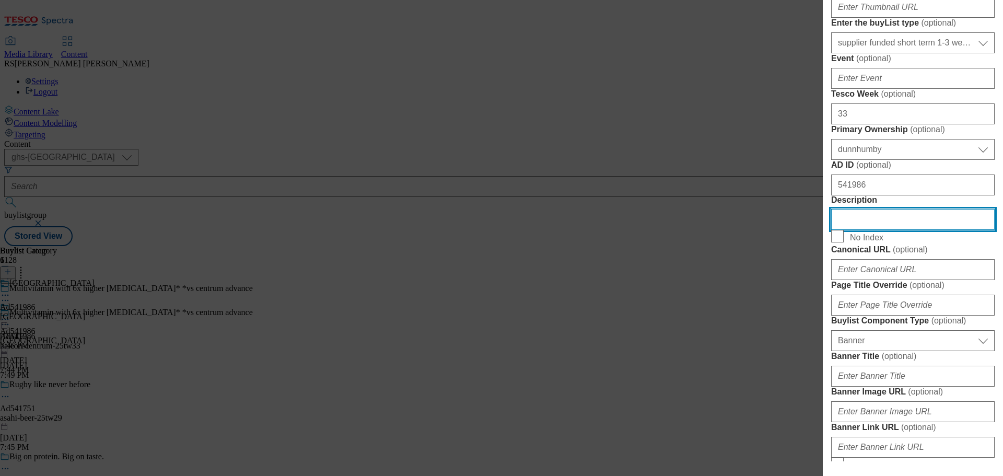
click at [857, 230] on input "Description" at bounding box center [912, 219] width 163 height 21
paste input "Centrum [MEDICAL_DATA] Boost Multivitamin Supplement, 30 tablets"
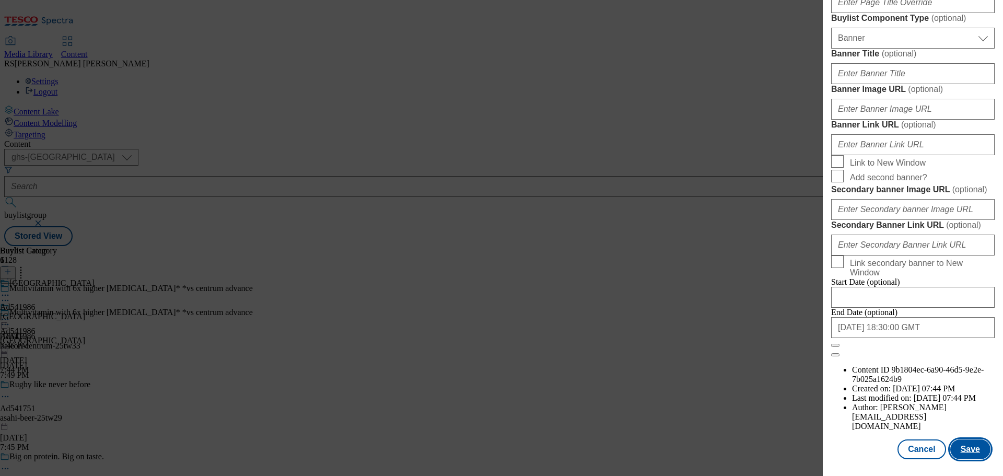
scroll to position [1099, 0]
type input "Centrum [MEDICAL_DATA] Boost Multivitamin Supplement, 30 tablets"
click at [959, 452] on button "Save" at bounding box center [970, 449] width 40 height 20
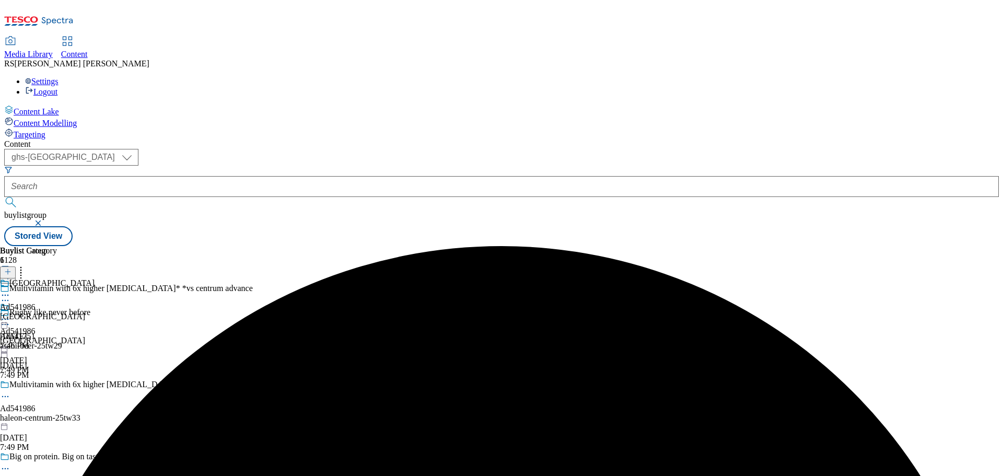
click at [10, 290] on icon at bounding box center [5, 295] width 10 height 10
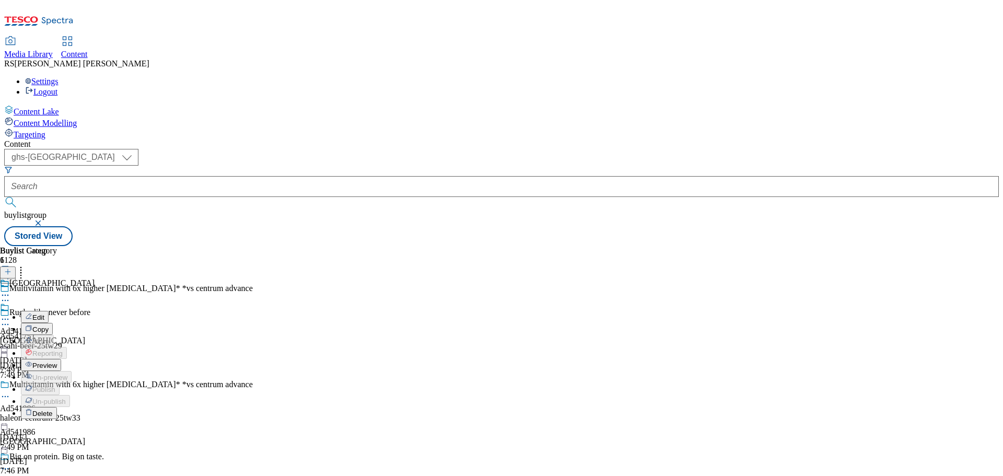
click at [49, 311] on button "Edit" at bounding box center [35, 317] width 28 height 12
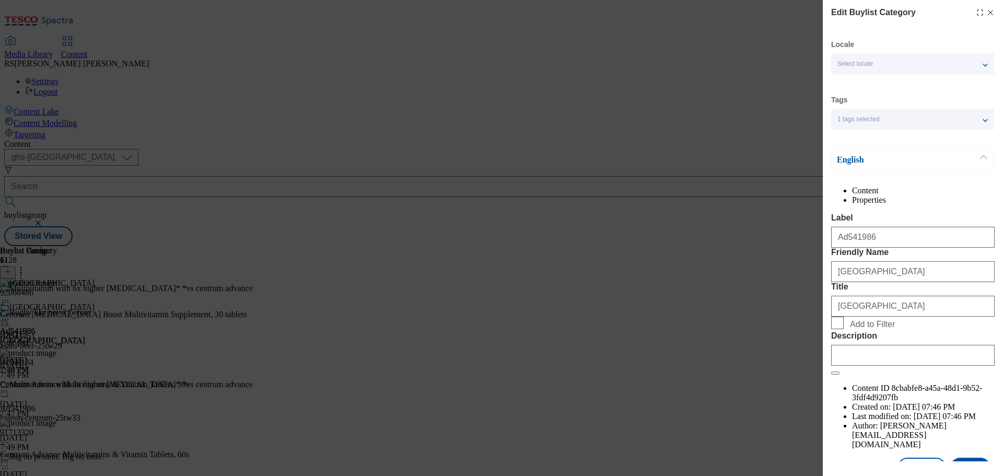
scroll to position [38, 0]
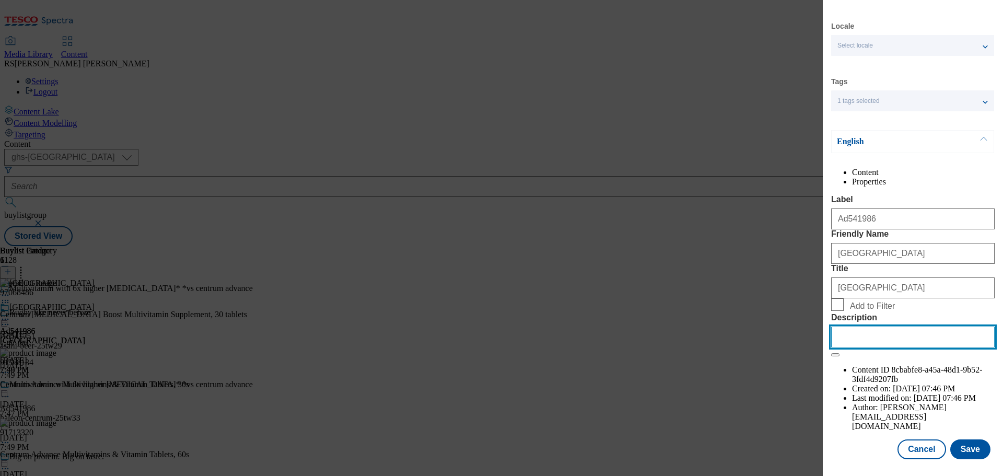
click at [887, 347] on input "Description" at bounding box center [912, 336] width 163 height 21
paste input "Centrum [MEDICAL_DATA] Boost Multivitamin Supplement, 30 tablets"
type input "Centrum [MEDICAL_DATA] Boost Multivitamin Supplement, 30 tablets"
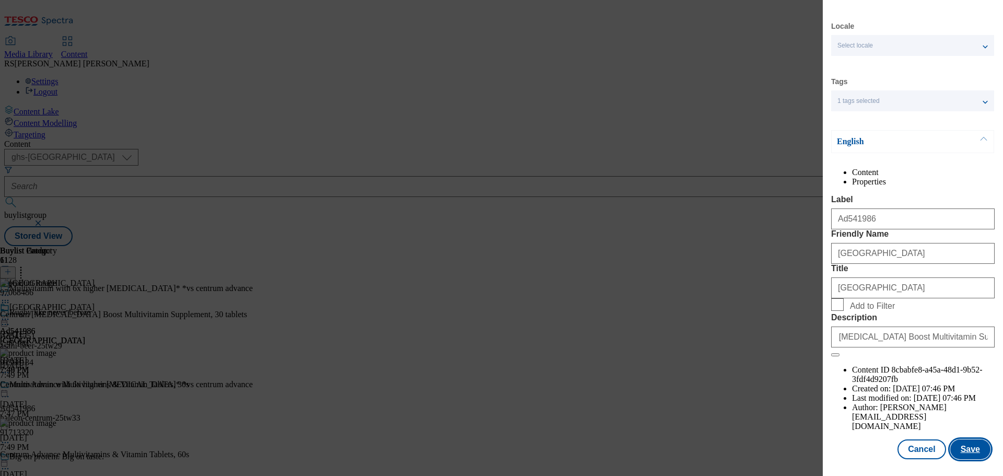
click at [969, 453] on button "Save" at bounding box center [970, 449] width 40 height 20
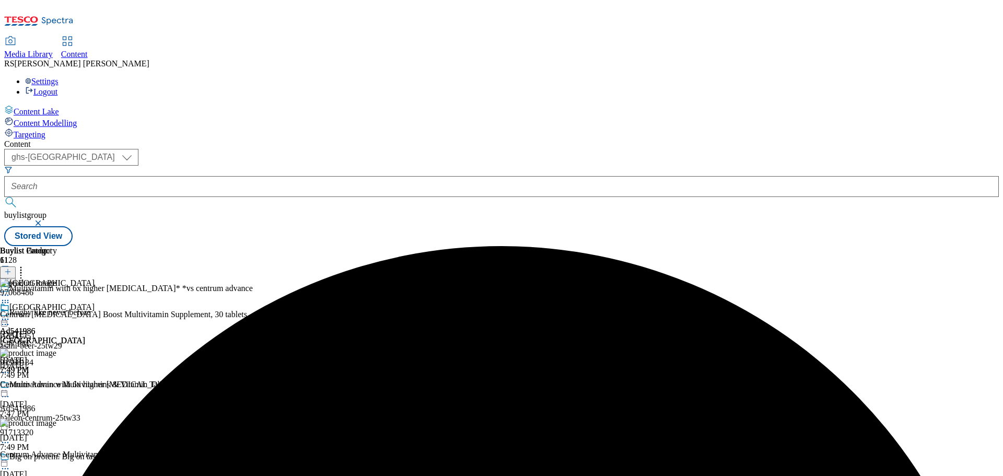
click at [10, 391] on icon at bounding box center [5, 396] width 10 height 10
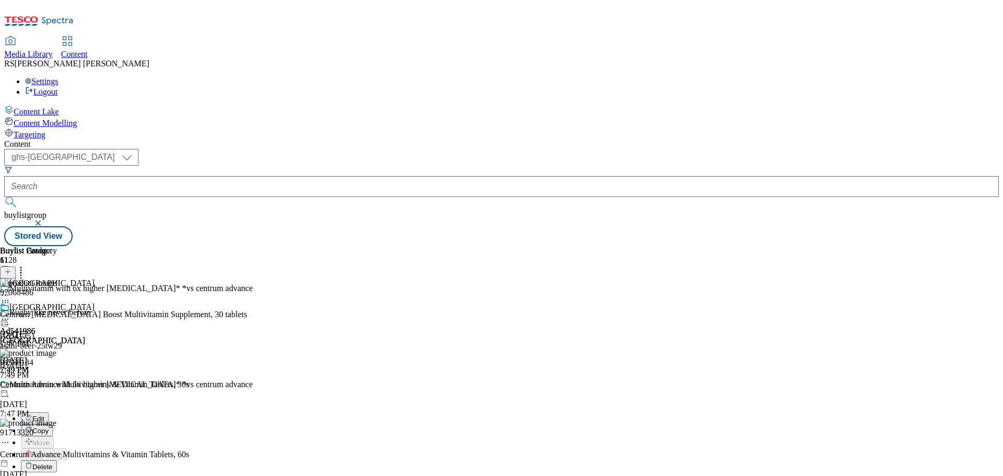
click at [49, 414] on div "Edit" at bounding box center [35, 418] width 28 height 9
click at [10, 391] on icon at bounding box center [5, 396] width 10 height 10
click at [49, 412] on button "Edit" at bounding box center [35, 418] width 28 height 12
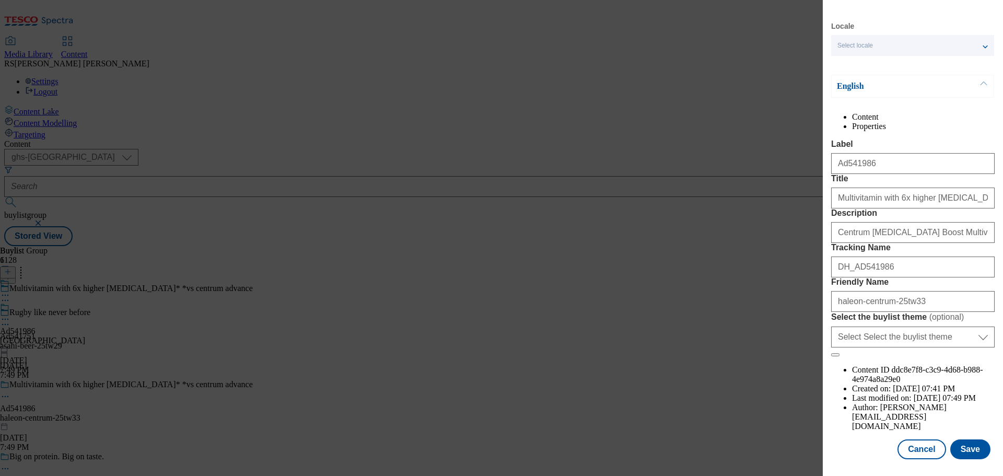
scroll to position [58, 0]
click at [874, 243] on input "Centrum [MEDICAL_DATA] Boost Multivitamin Supplement, 30 tablets" at bounding box center [912, 232] width 163 height 21
click at [963, 445] on button "Save" at bounding box center [970, 449] width 40 height 20
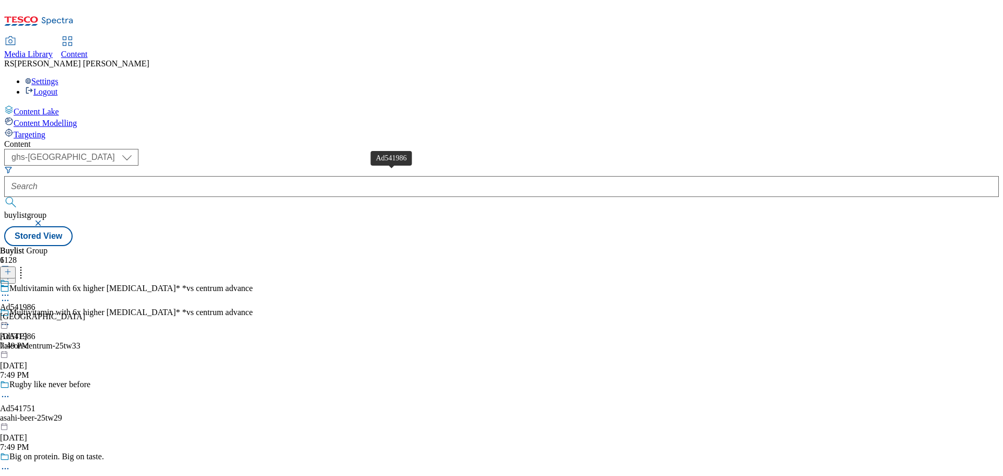
click at [36, 302] on span "Ad541986" at bounding box center [18, 306] width 36 height 9
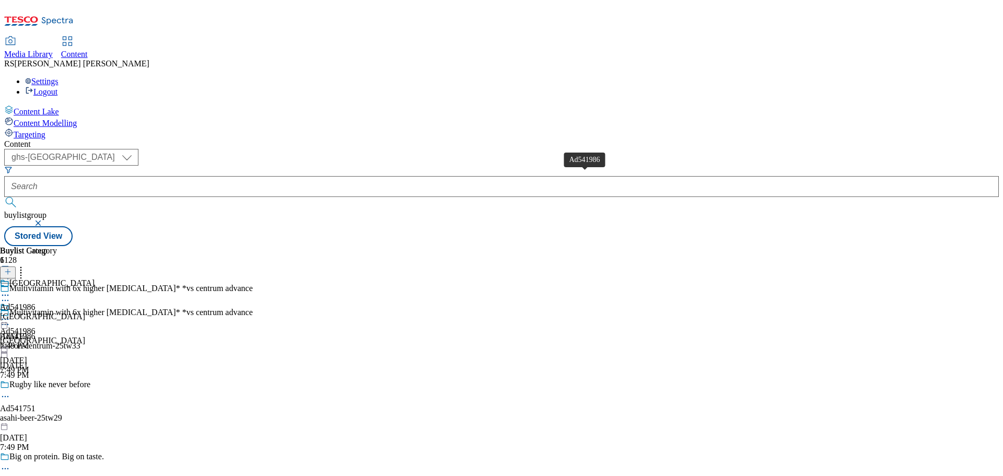
click at [95, 278] on div "Kenvue Ad541986 [GEOGRAPHIC_DATA]-centrum [DATE] 7:49 PM" at bounding box center [47, 314] width 95 height 72
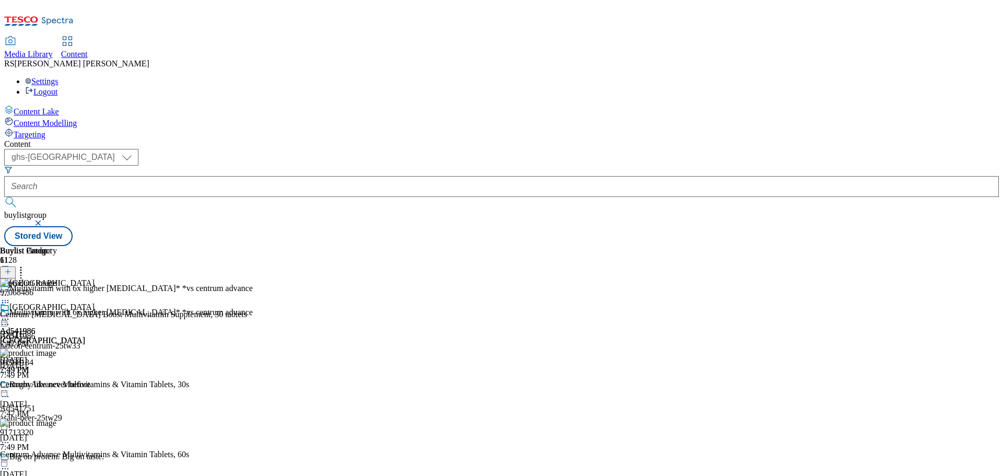
click at [10, 314] on icon at bounding box center [5, 319] width 10 height 10
click at [85, 383] on li "Preview" at bounding box center [53, 389] width 64 height 12
click at [10, 314] on icon at bounding box center [5, 319] width 10 height 10
click at [57, 385] on span "Preview" at bounding box center [44, 389] width 25 height 8
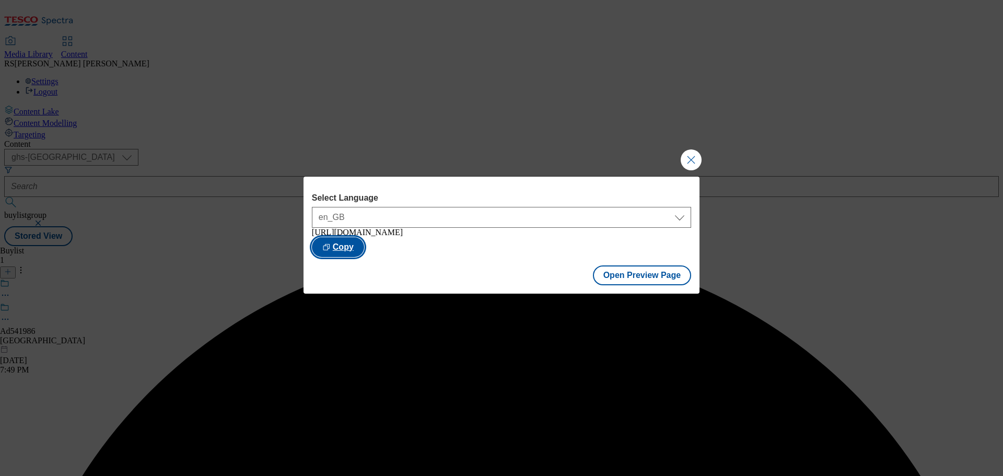
click at [364, 250] on button "Copy" at bounding box center [338, 247] width 52 height 20
